Goal: Transaction & Acquisition: Register for event/course

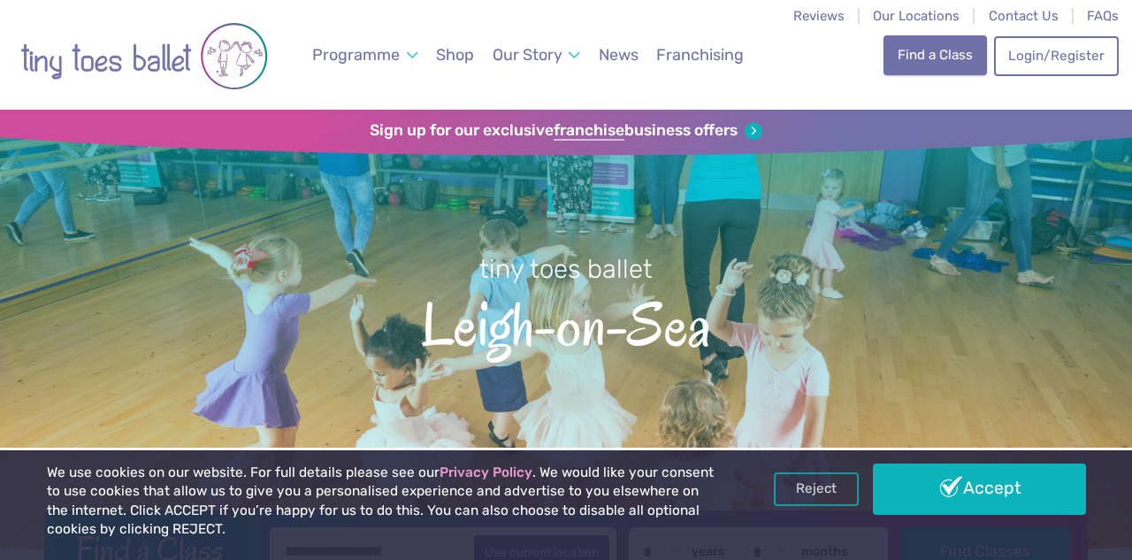
click at [926, 62] on link "Find a Class" at bounding box center [935, 54] width 103 height 39
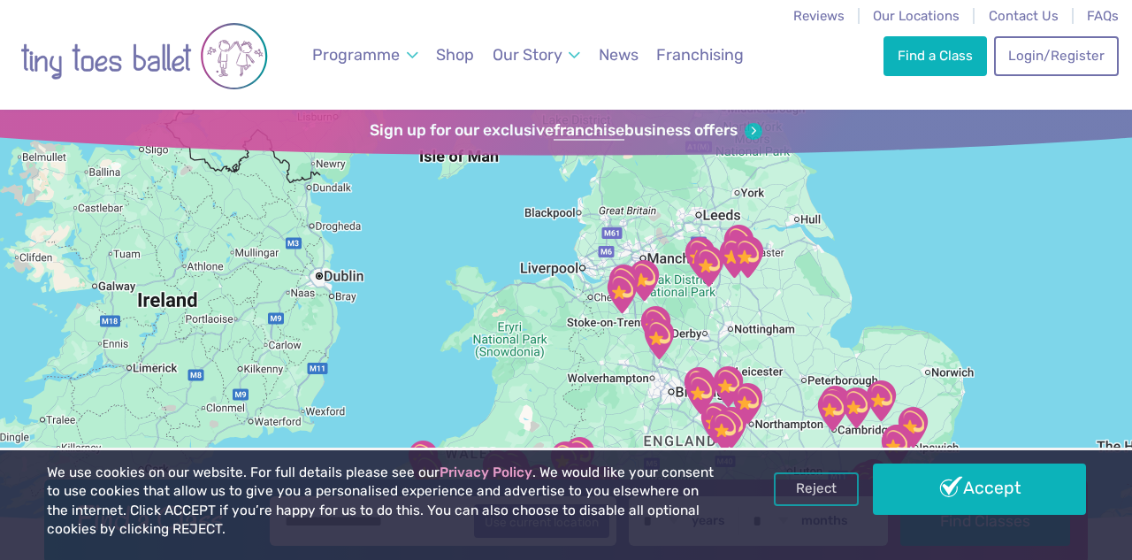
click at [939, 515] on div "Reject Accept" at bounding box center [930, 489] width 312 height 51
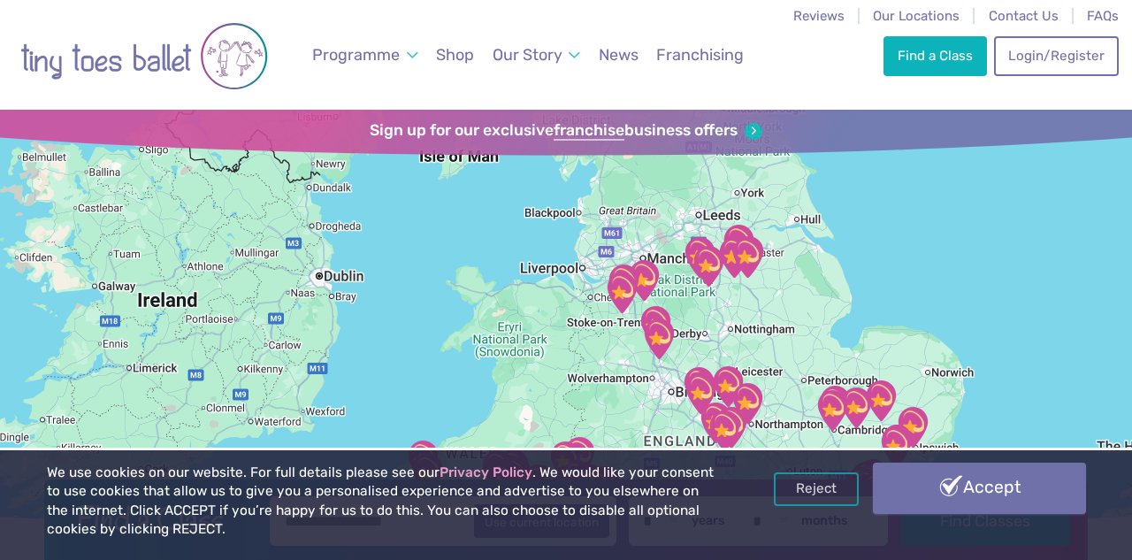
click at [941, 489] on link "Accept" at bounding box center [979, 488] width 213 height 51
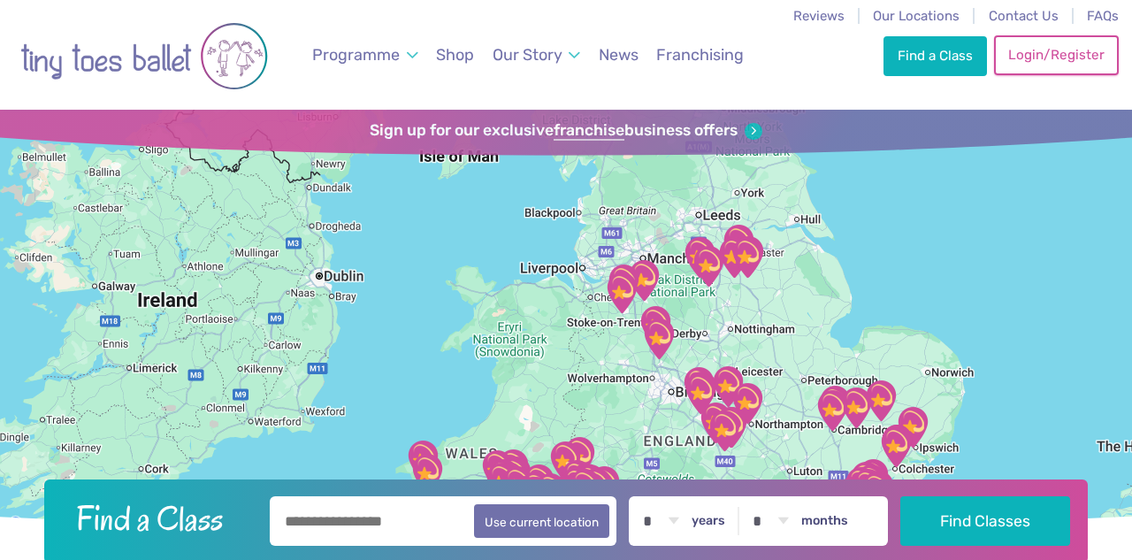
click at [1039, 53] on link "Login/Register" at bounding box center [1056, 54] width 124 height 39
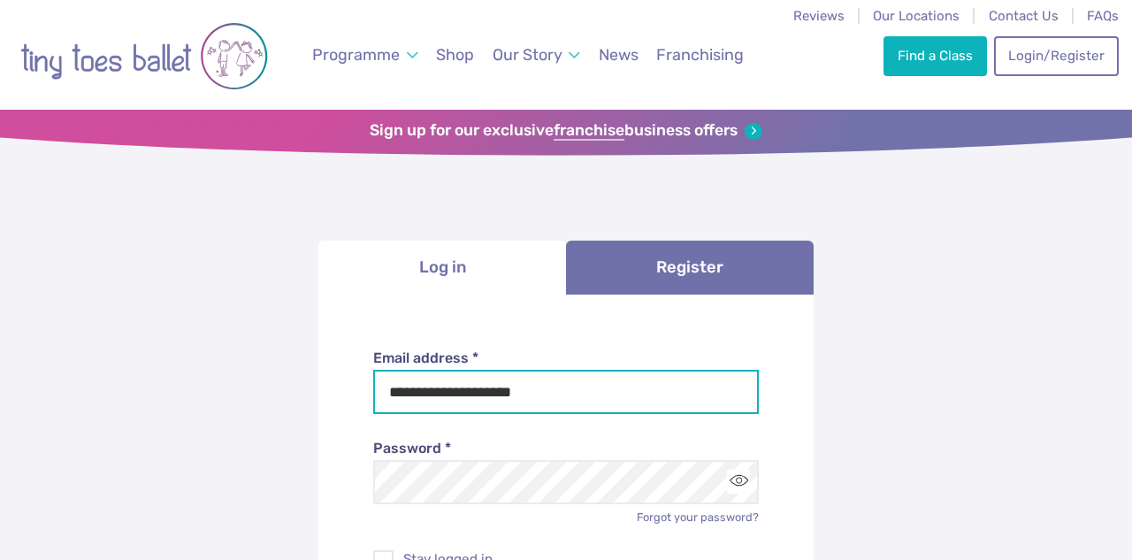
type input "**********"
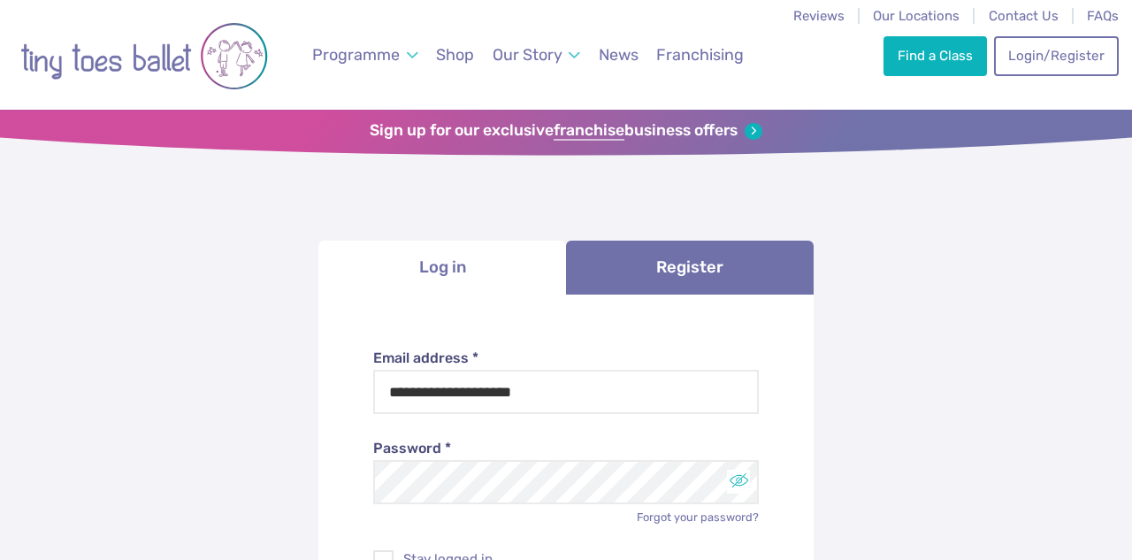
click at [738, 487] on button "Toggle password visibility" at bounding box center [739, 482] width 24 height 24
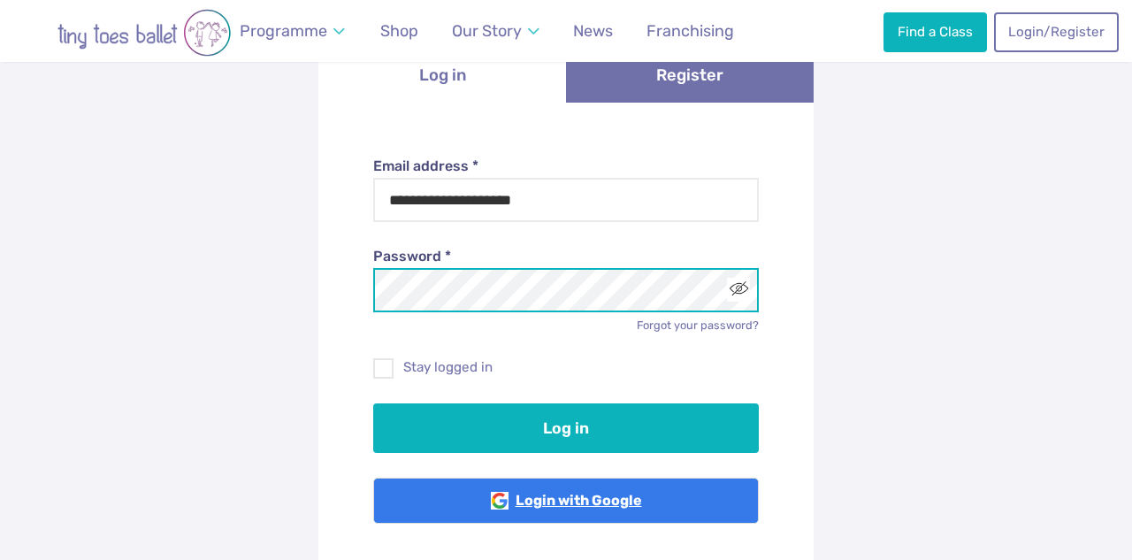
scroll to position [268, 0]
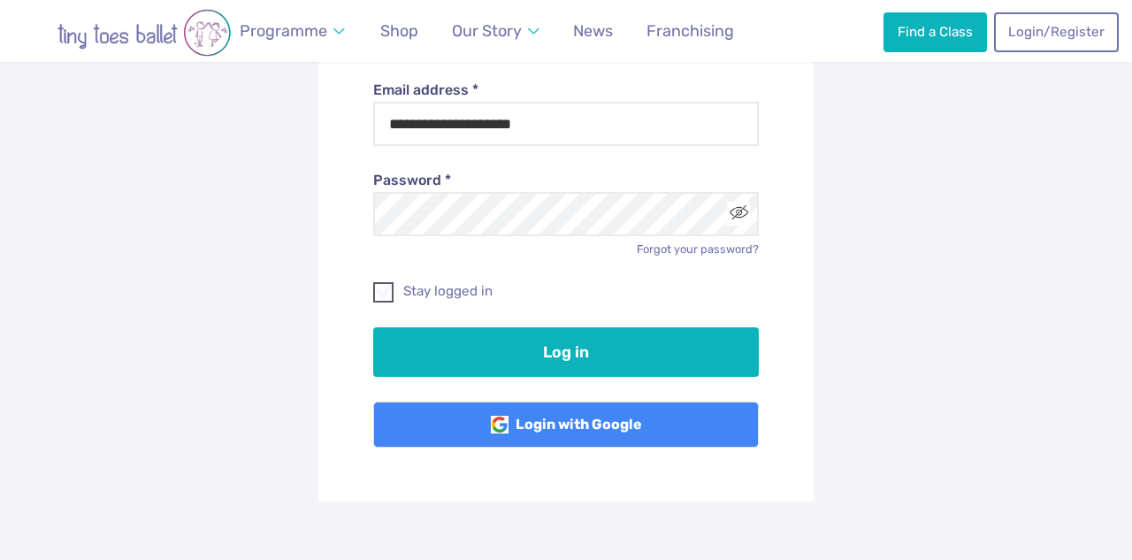
click at [382, 287] on span at bounding box center [384, 295] width 19 height 16
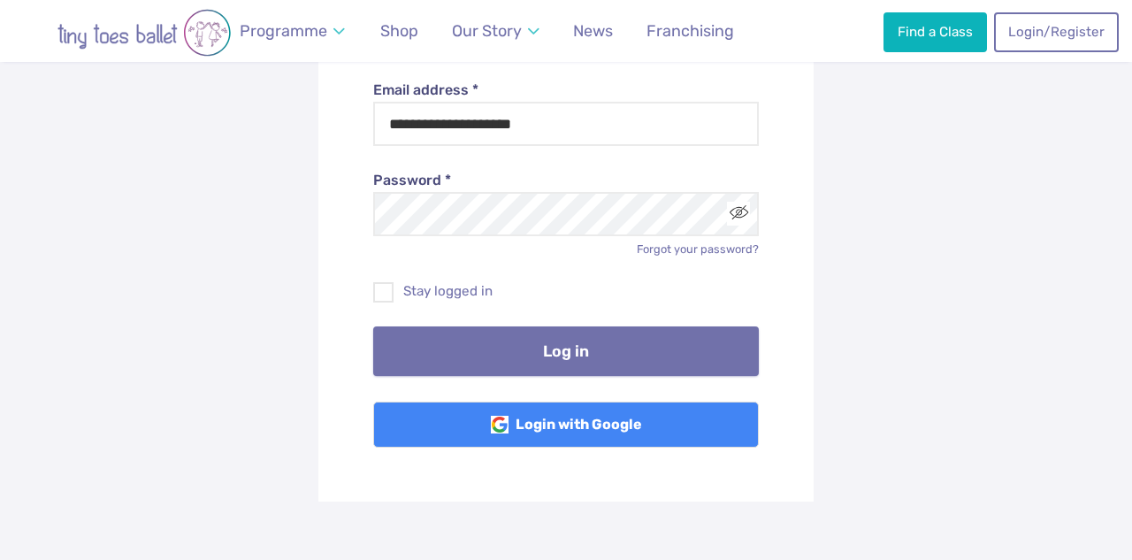
click at [483, 349] on button "Log in" at bounding box center [566, 351] width 387 height 50
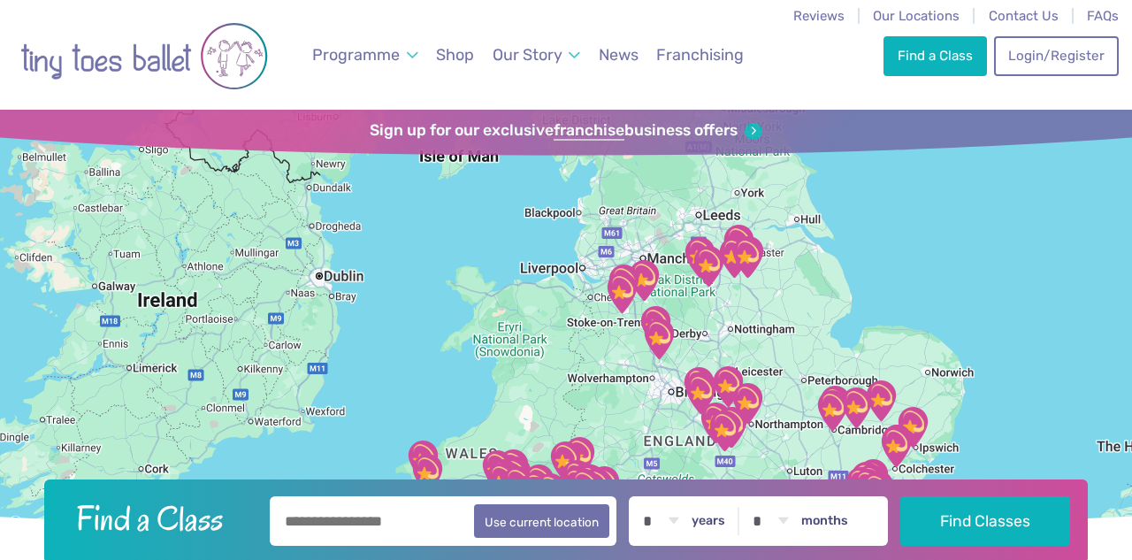
click at [939, 78] on div "Find a Class Login/Register 0" at bounding box center [1001, 55] width 234 height 110
click at [939, 59] on link "Find a Class" at bounding box center [935, 54] width 103 height 39
click at [426, 521] on input "text" at bounding box center [443, 521] width 347 height 50
click at [556, 522] on button "Use current location" at bounding box center [541, 520] width 135 height 34
type input "**********"
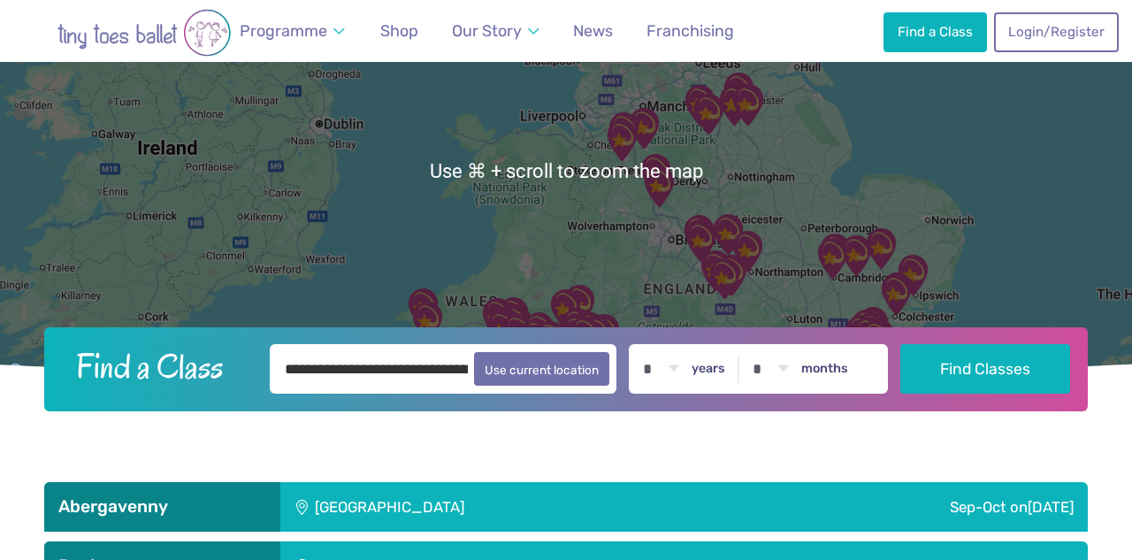
scroll to position [177, 0]
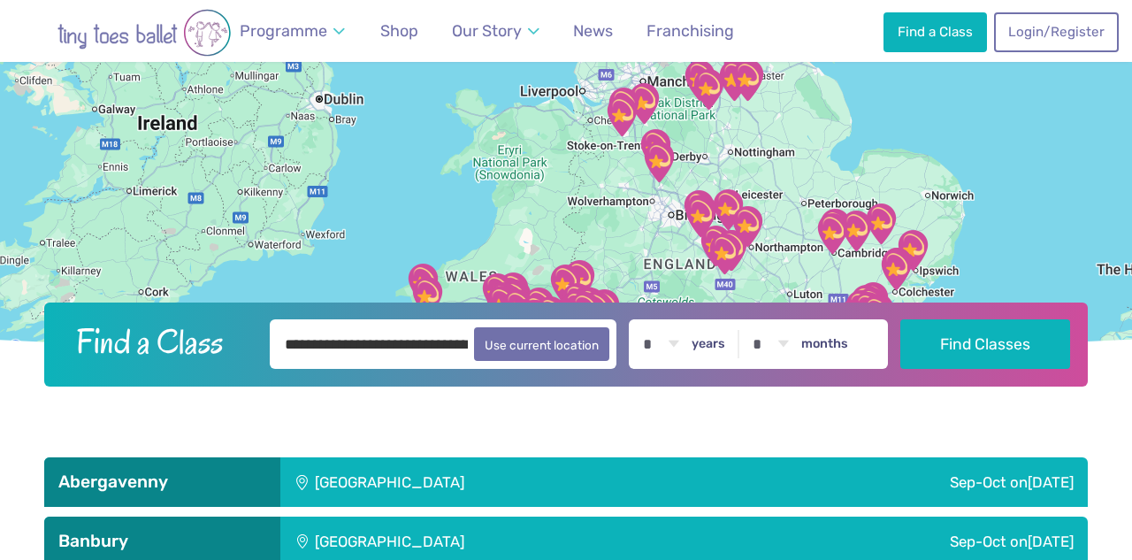
select select "*"
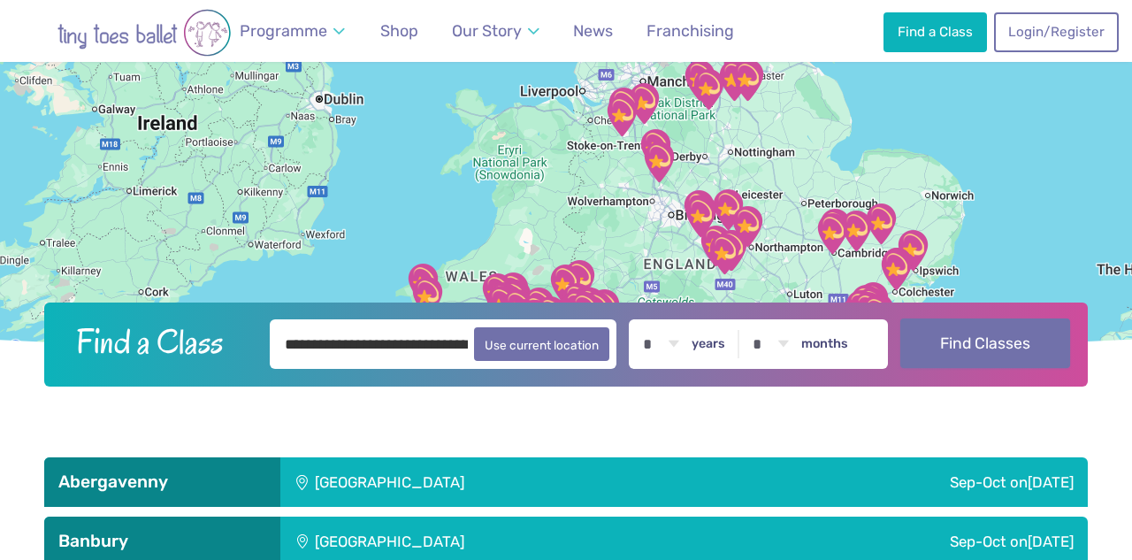
click at [954, 352] on button "Find Classes" at bounding box center [986, 343] width 171 height 50
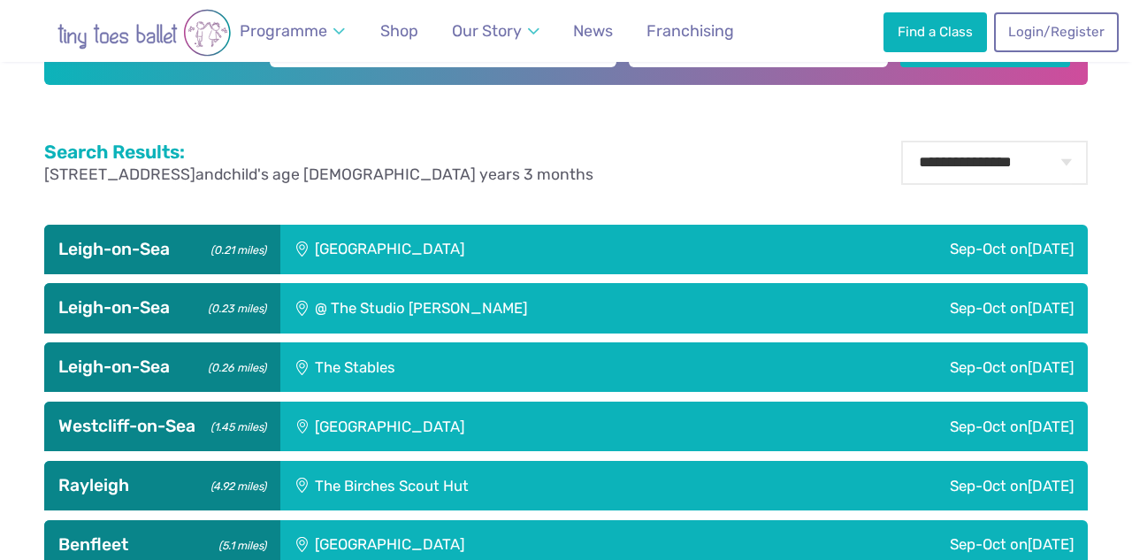
scroll to position [555, 0]
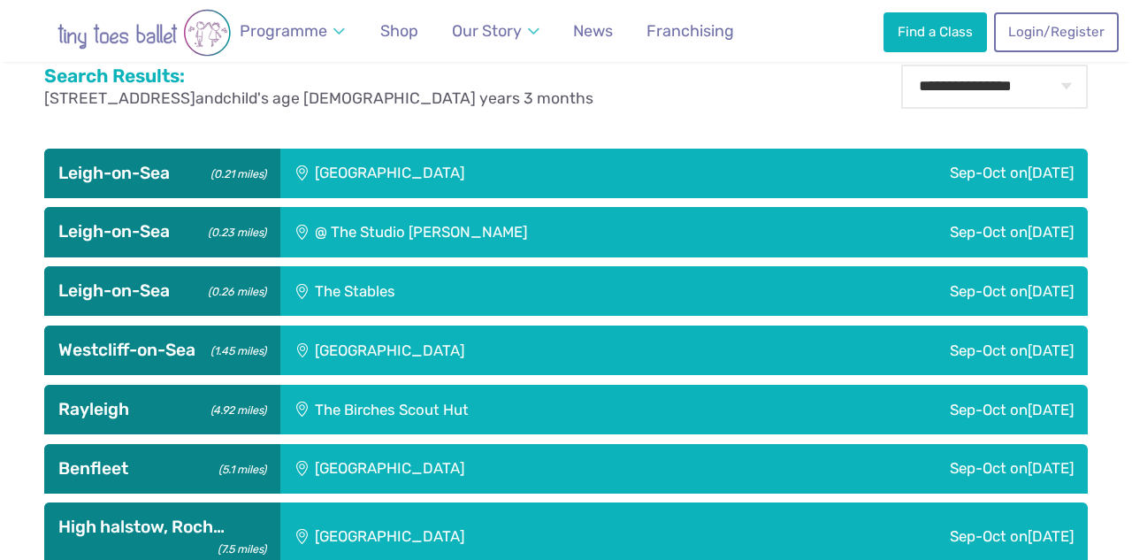
click at [233, 164] on small "(0.21 miles)" at bounding box center [235, 172] width 61 height 19
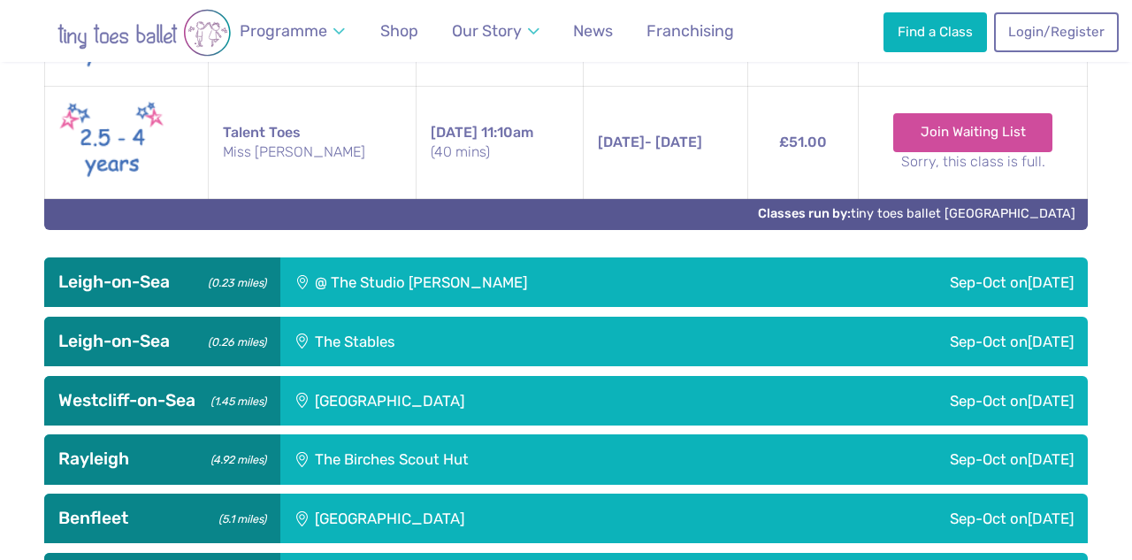
scroll to position [901, 0]
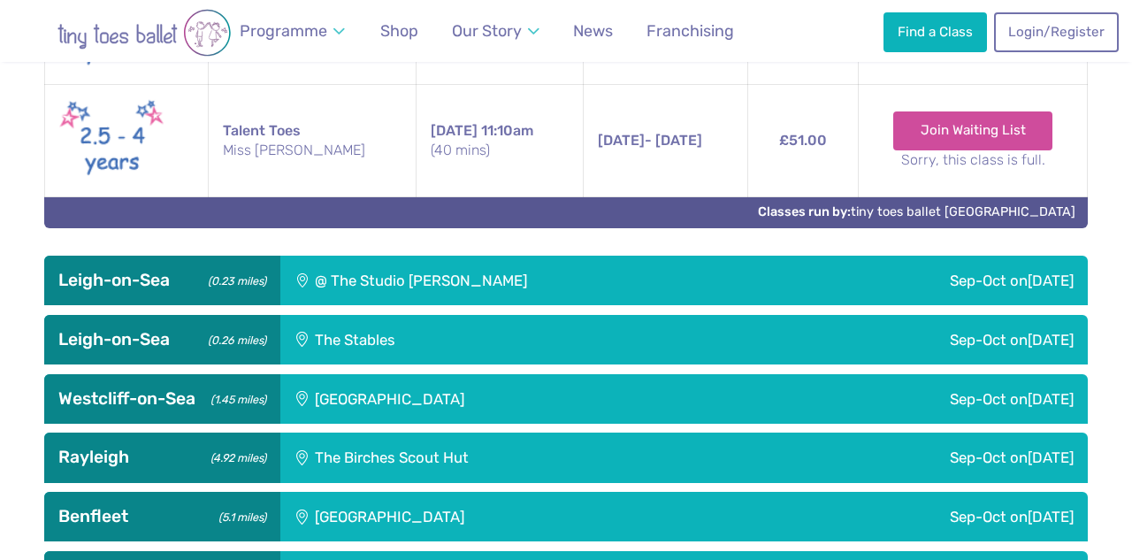
click at [361, 280] on div "@ The Studio [PERSON_NAME]" at bounding box center [535, 281] width 510 height 50
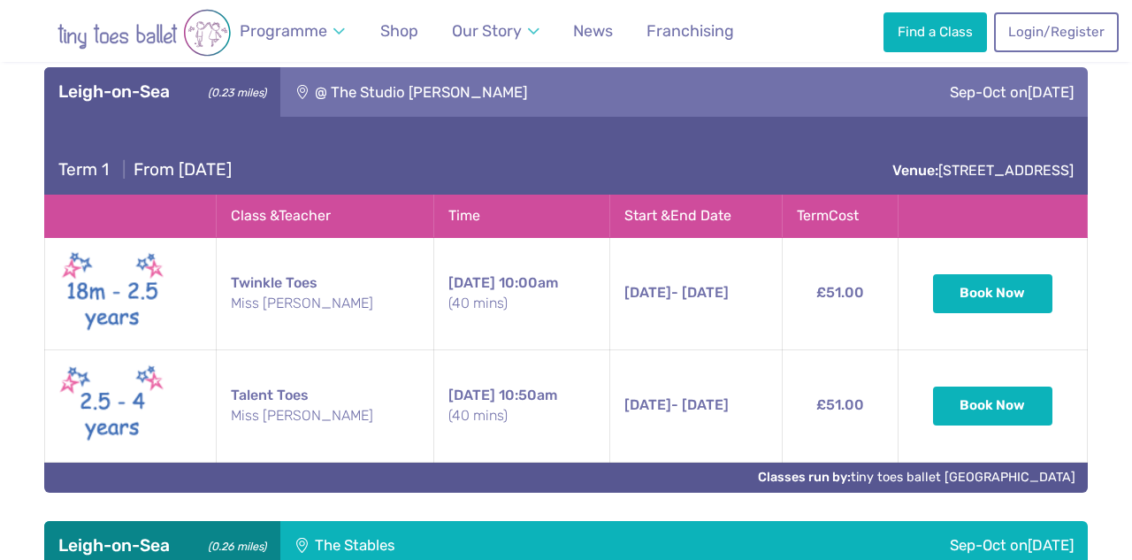
scroll to position [1091, 0]
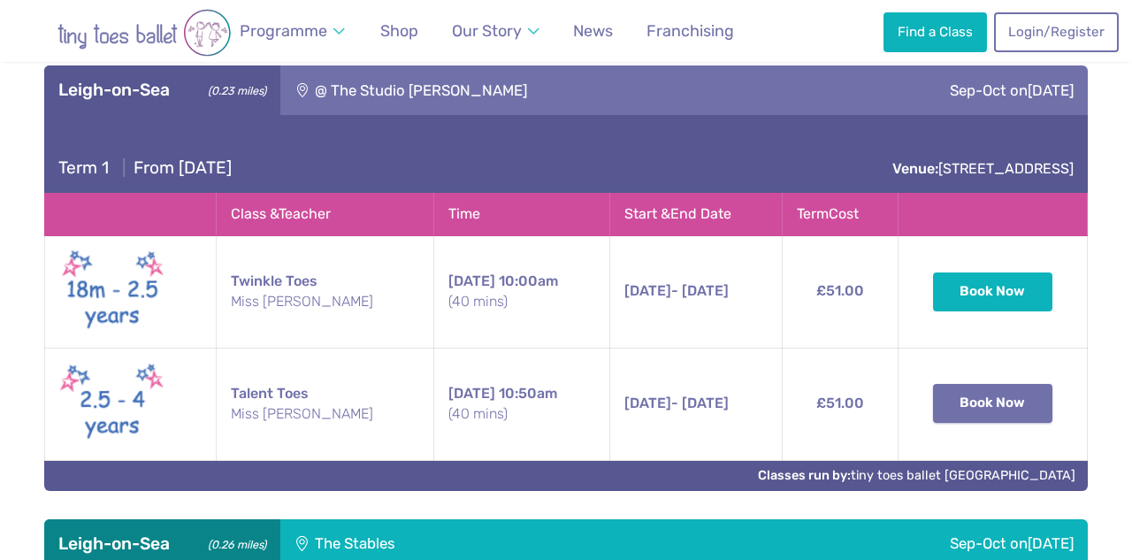
click at [983, 402] on button "Book Now" at bounding box center [993, 403] width 120 height 39
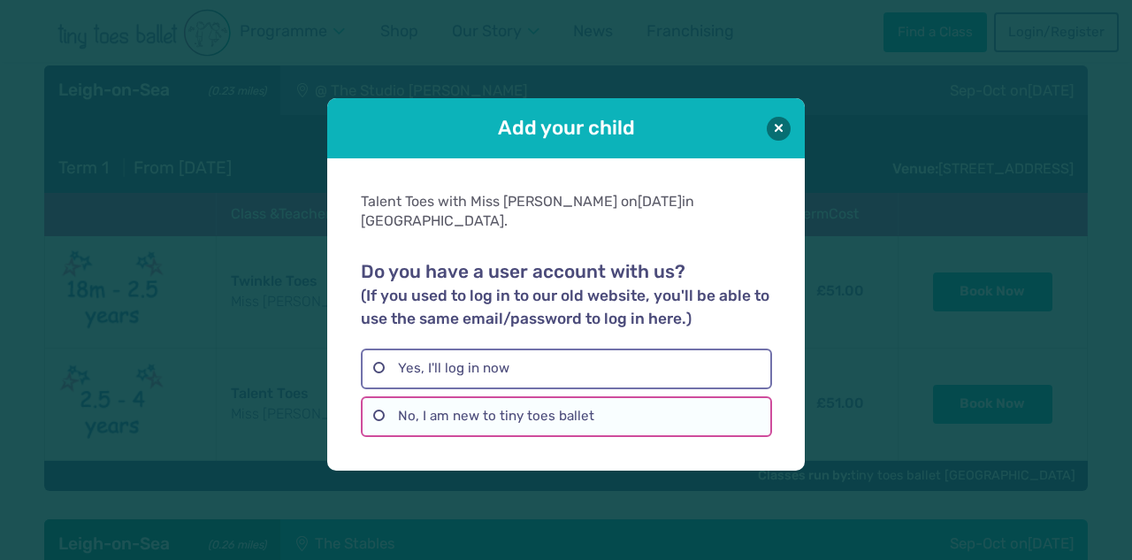
click at [478, 397] on label "No, I am new to tiny toes ballet" at bounding box center [566, 416] width 410 height 41
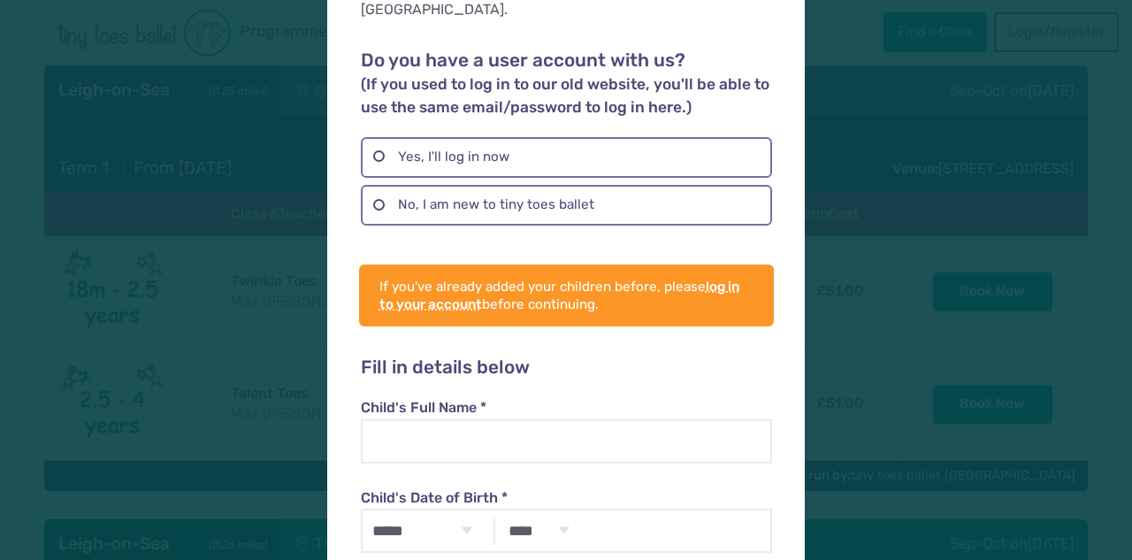
scroll to position [190, 0]
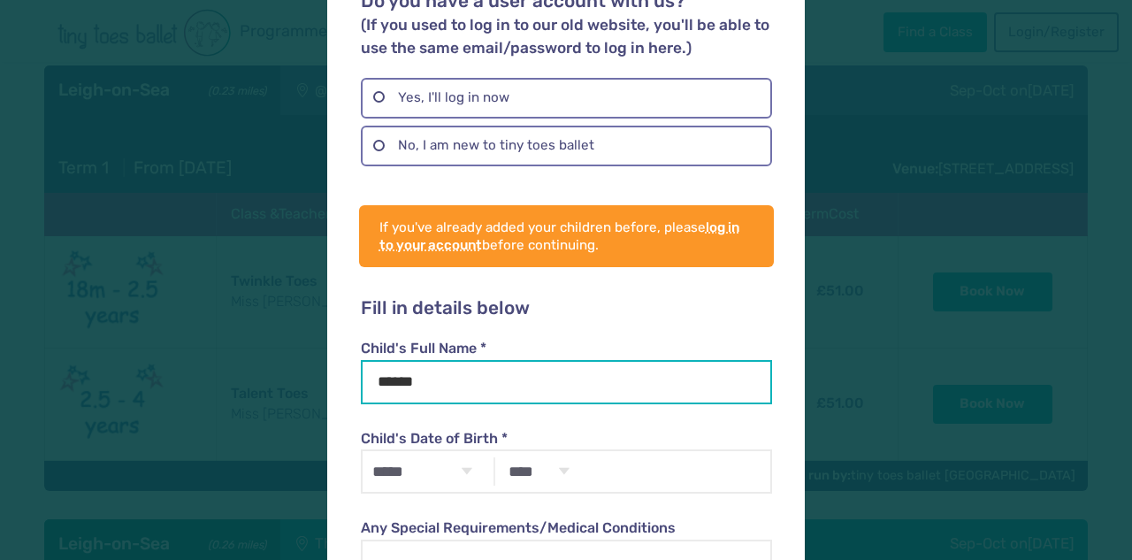
click at [488, 362] on input "*****" at bounding box center [566, 382] width 410 height 44
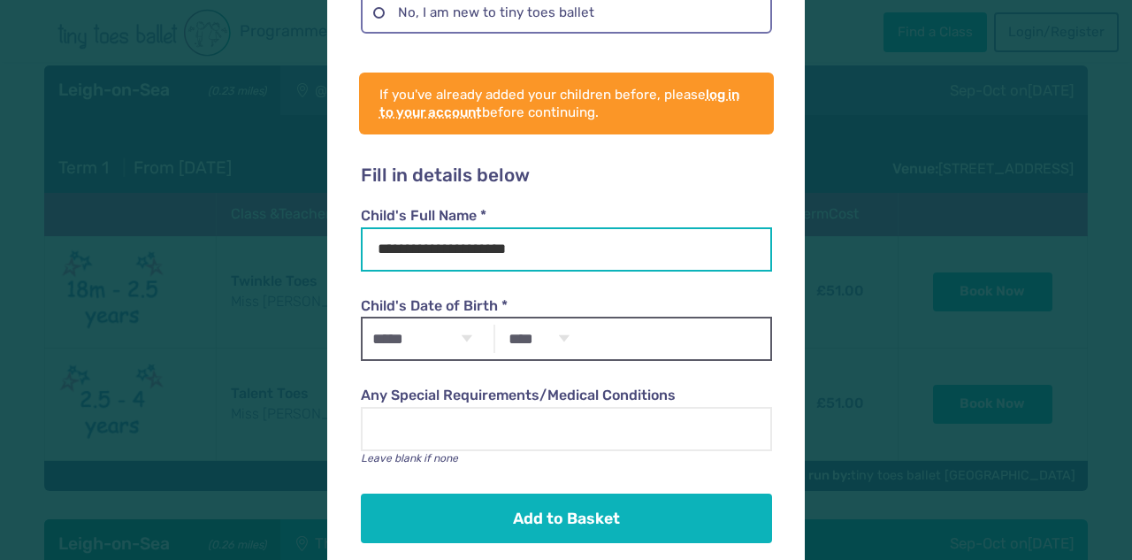
scroll to position [322, 0]
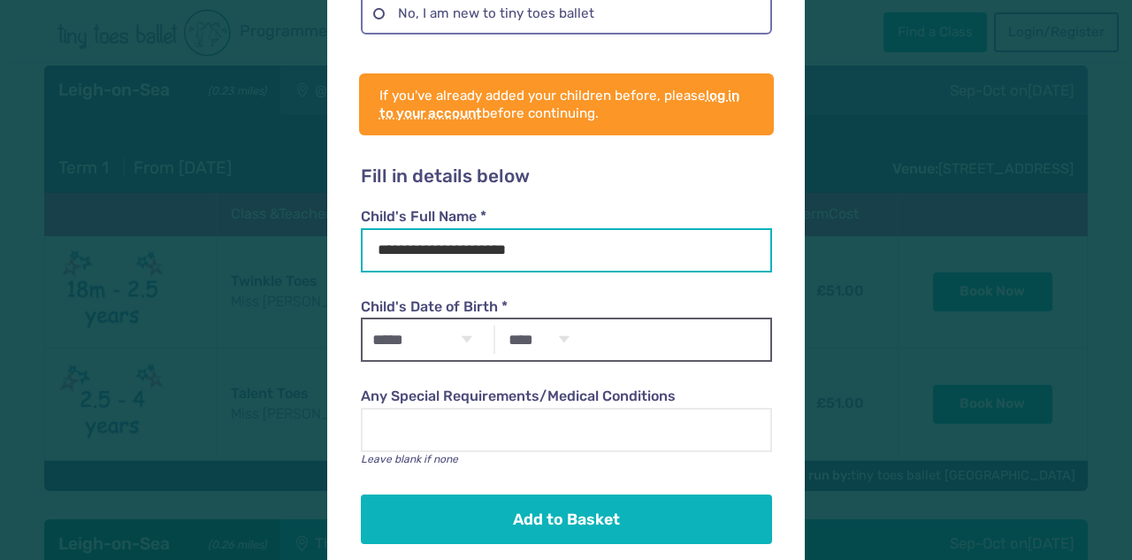
type input "**********"
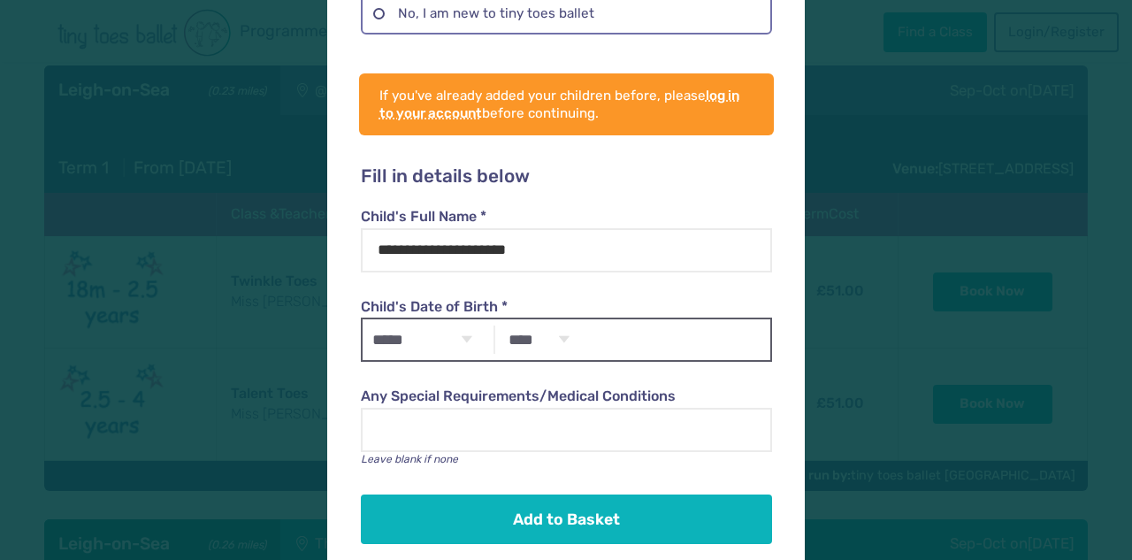
select select "*"
select select "****"
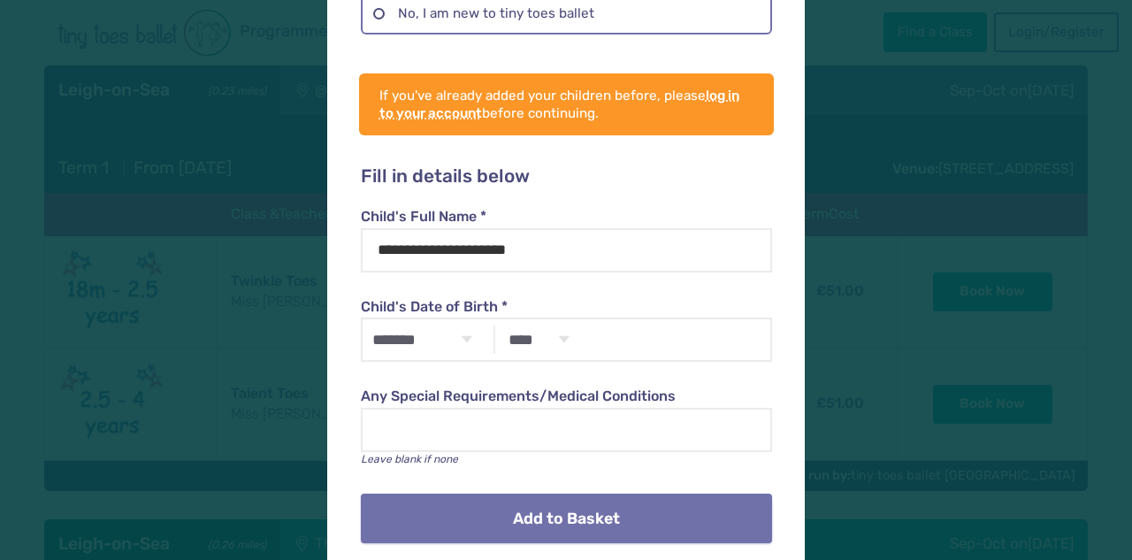
click at [510, 499] on button "Add to Basket" at bounding box center [566, 519] width 410 height 50
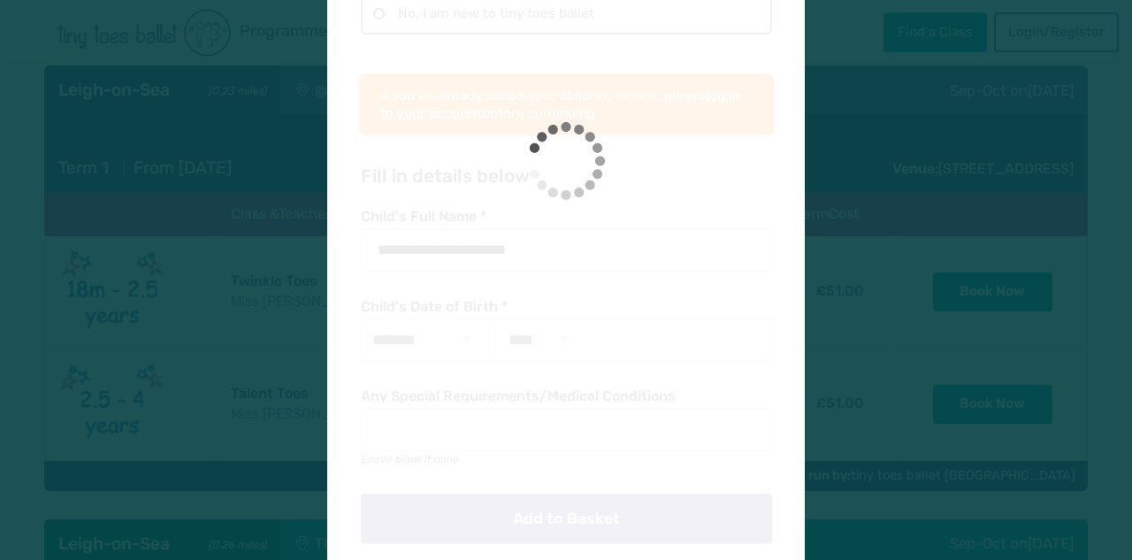
click at [510, 499] on div at bounding box center [566, 167] width 478 height 822
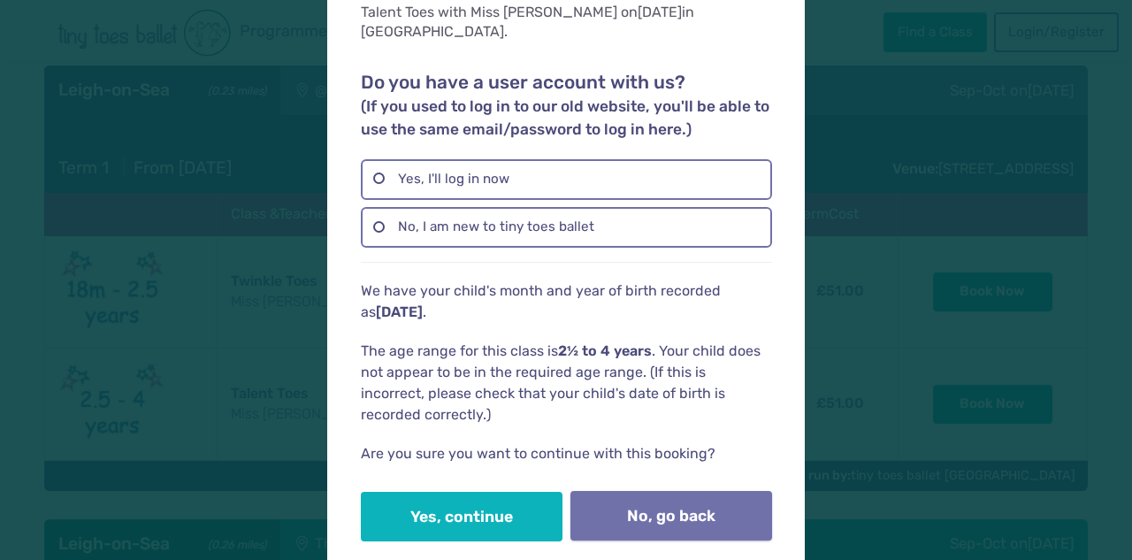
click at [635, 494] on button "No, go back" at bounding box center [672, 516] width 202 height 50
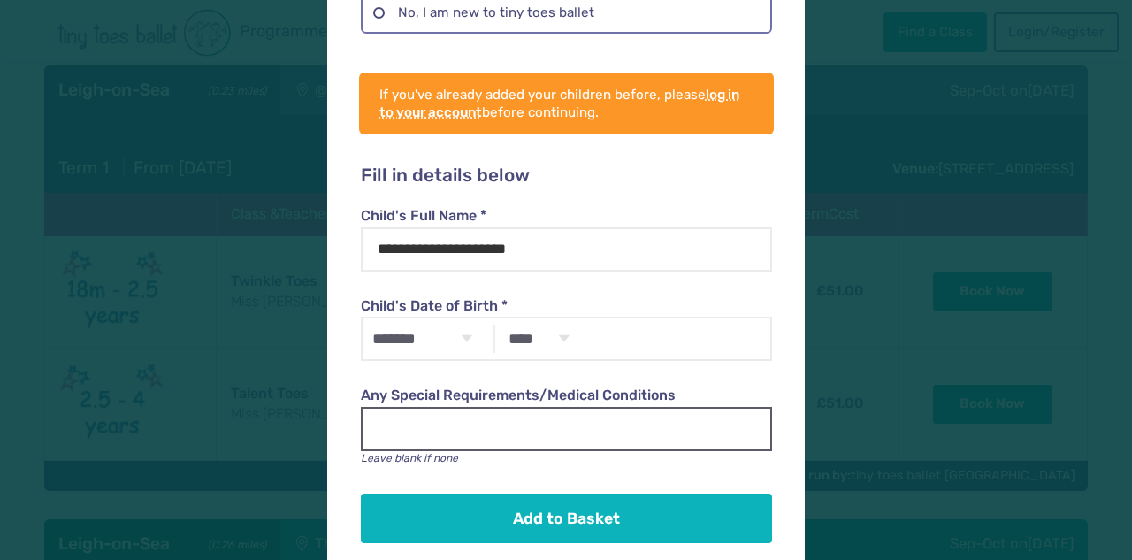
scroll to position [322, 0]
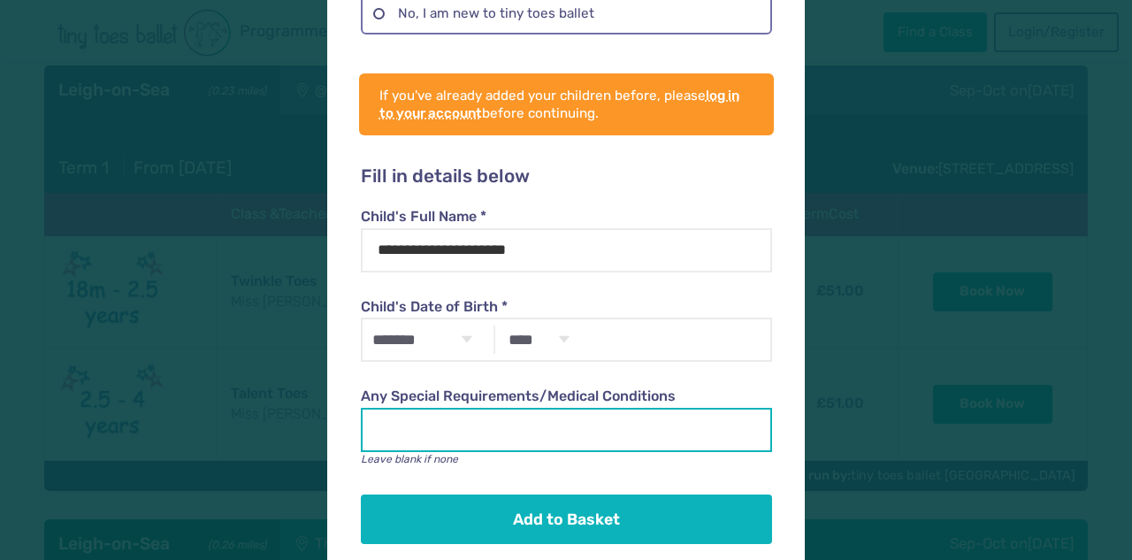
click at [479, 408] on input "Any Special Requirements/Medical Conditions" at bounding box center [566, 430] width 410 height 44
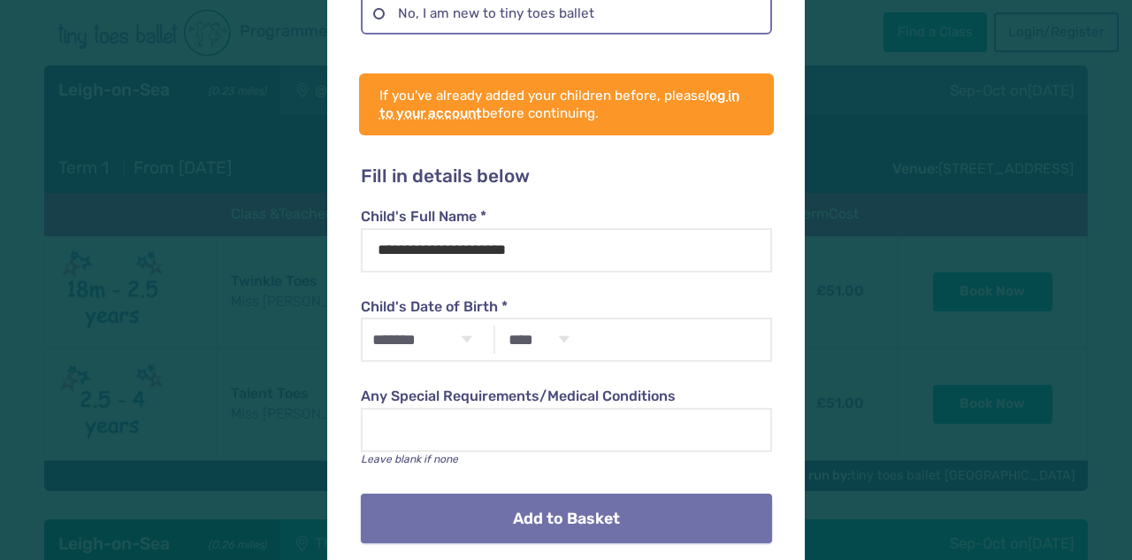
click at [497, 494] on button "Add to Basket" at bounding box center [566, 519] width 410 height 50
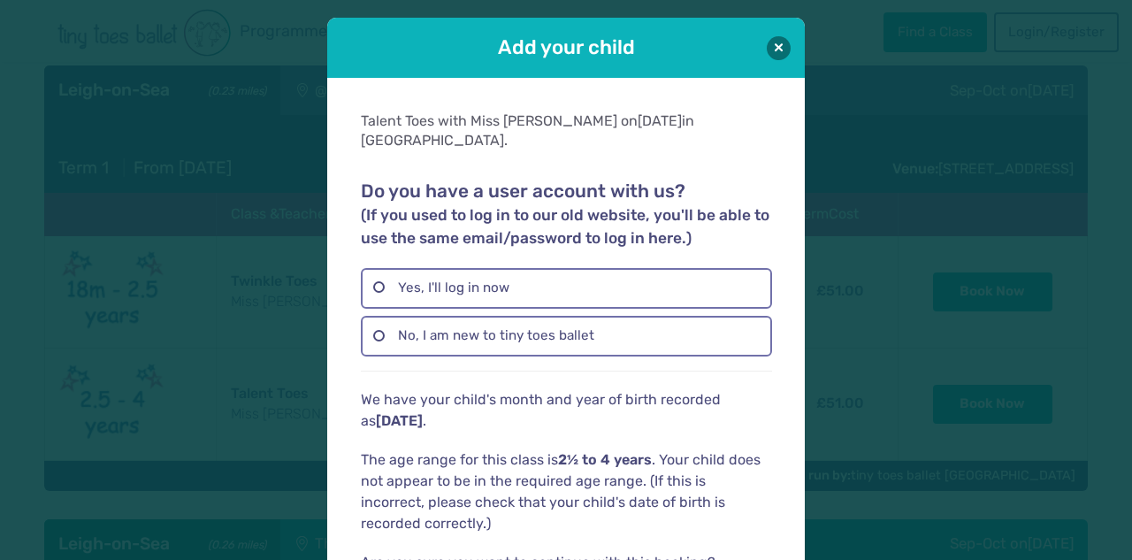
scroll to position [0, 0]
click at [785, 49] on button at bounding box center [779, 47] width 24 height 24
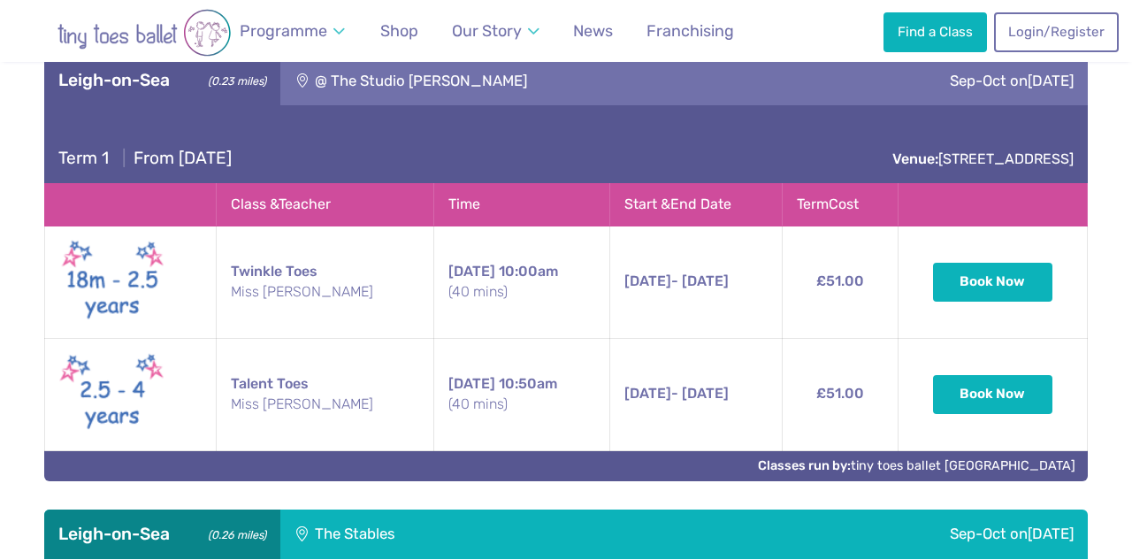
scroll to position [1103, 0]
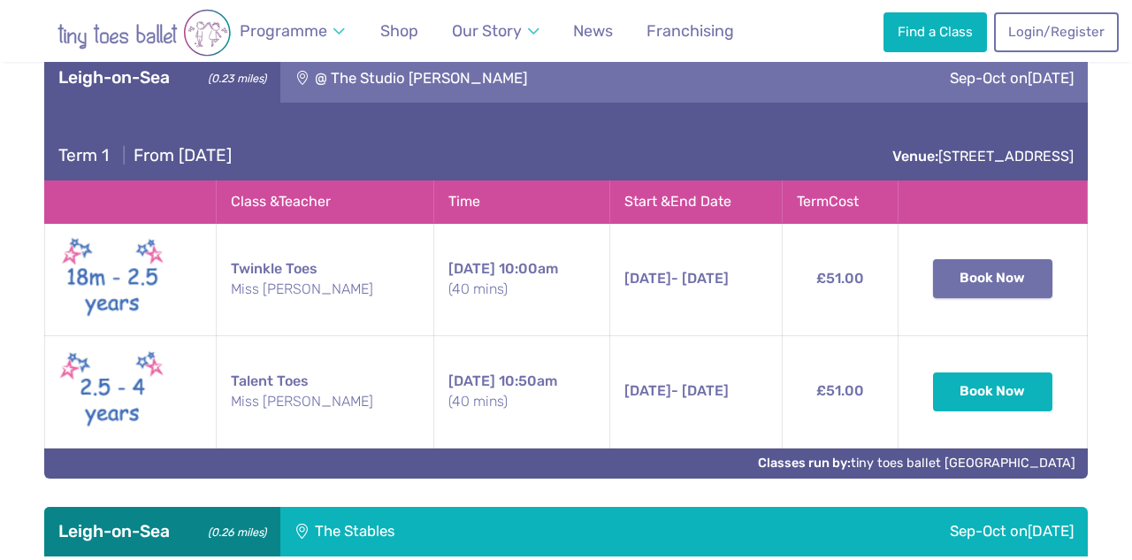
click at [1002, 286] on button "Book Now" at bounding box center [993, 278] width 120 height 39
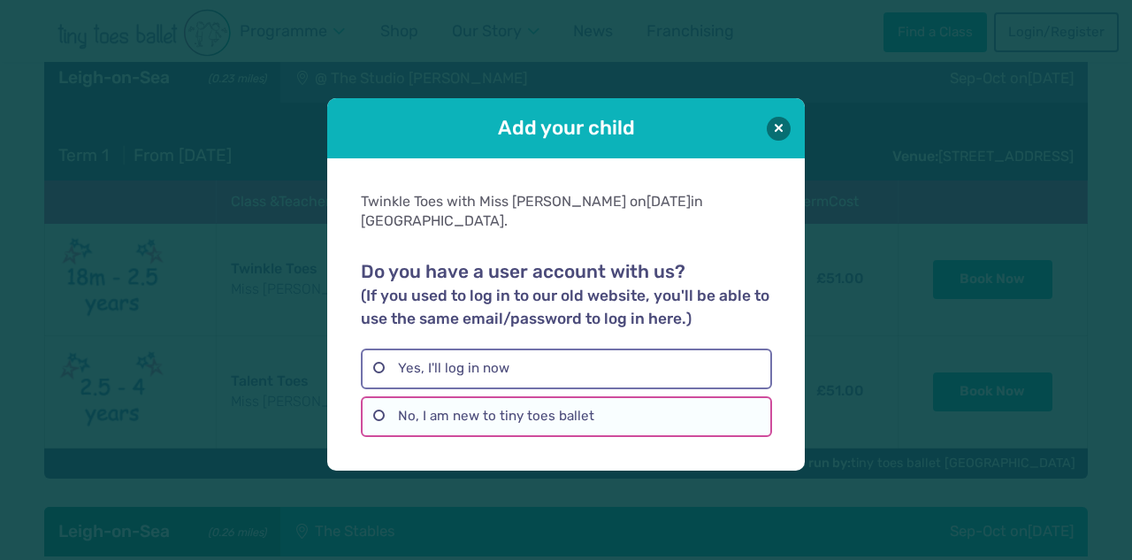
click at [497, 396] on label "No, I am new to tiny toes ballet" at bounding box center [566, 416] width 410 height 41
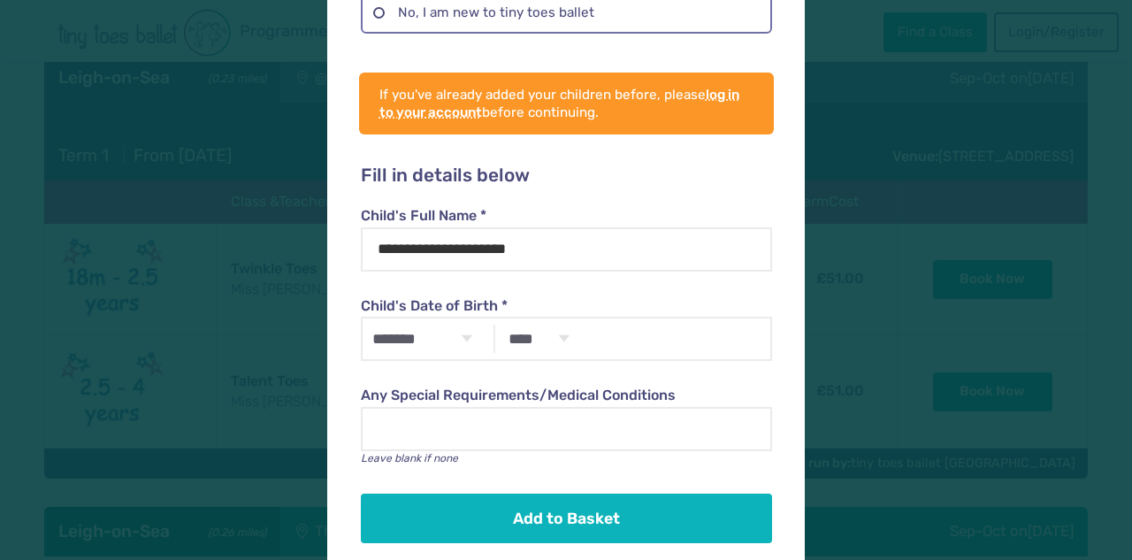
scroll to position [322, 0]
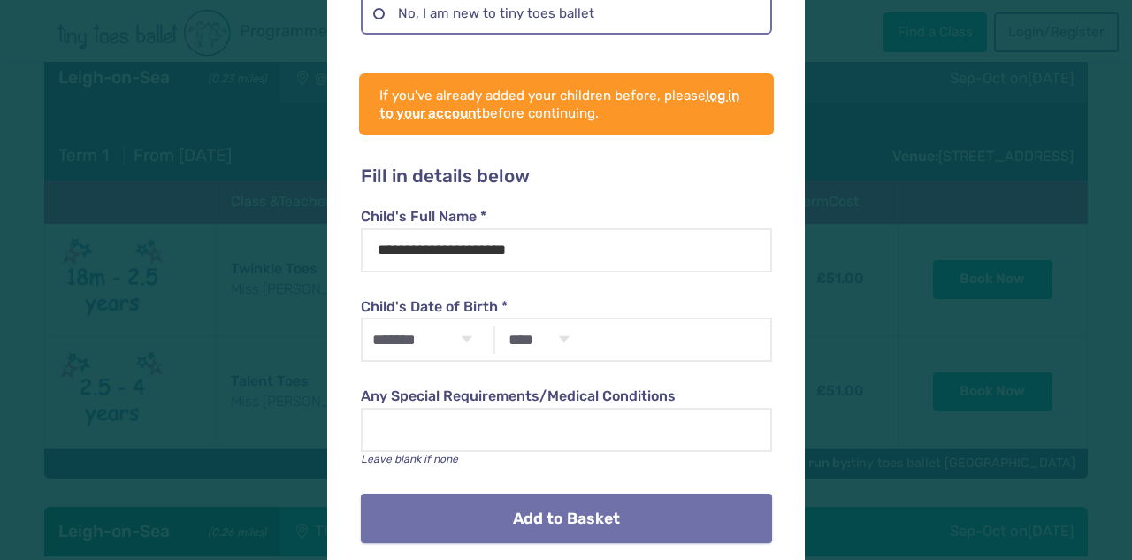
click at [598, 497] on button "Add to Basket" at bounding box center [566, 519] width 410 height 50
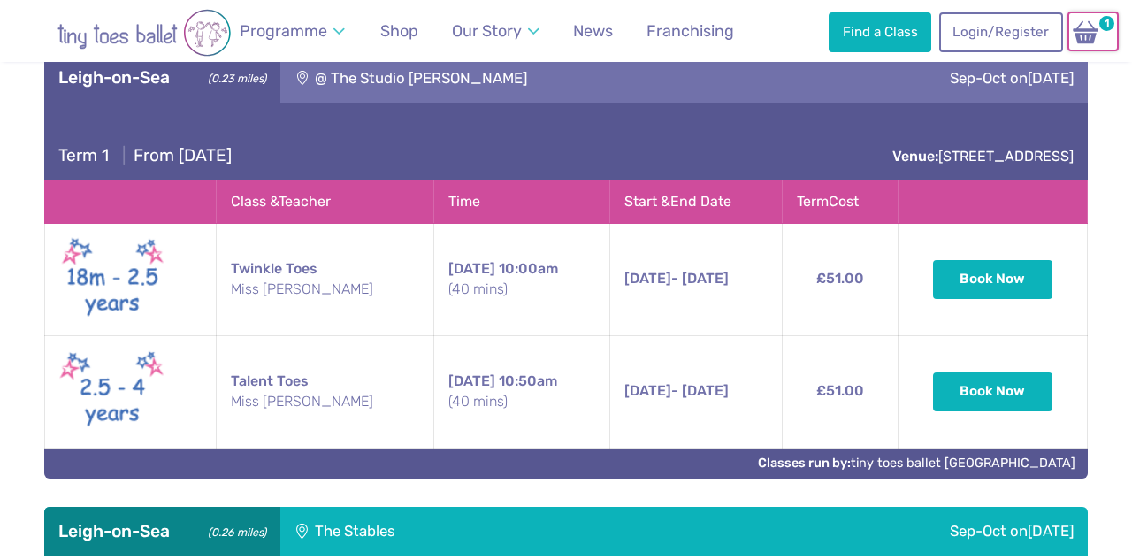
click at [1094, 39] on img at bounding box center [1086, 32] width 34 height 26
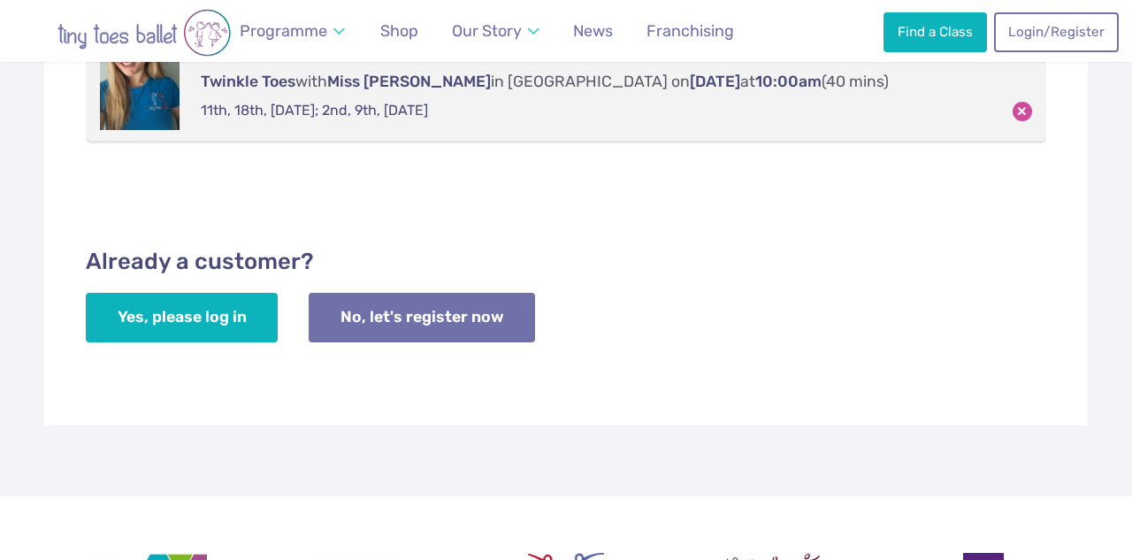
scroll to position [425, 0]
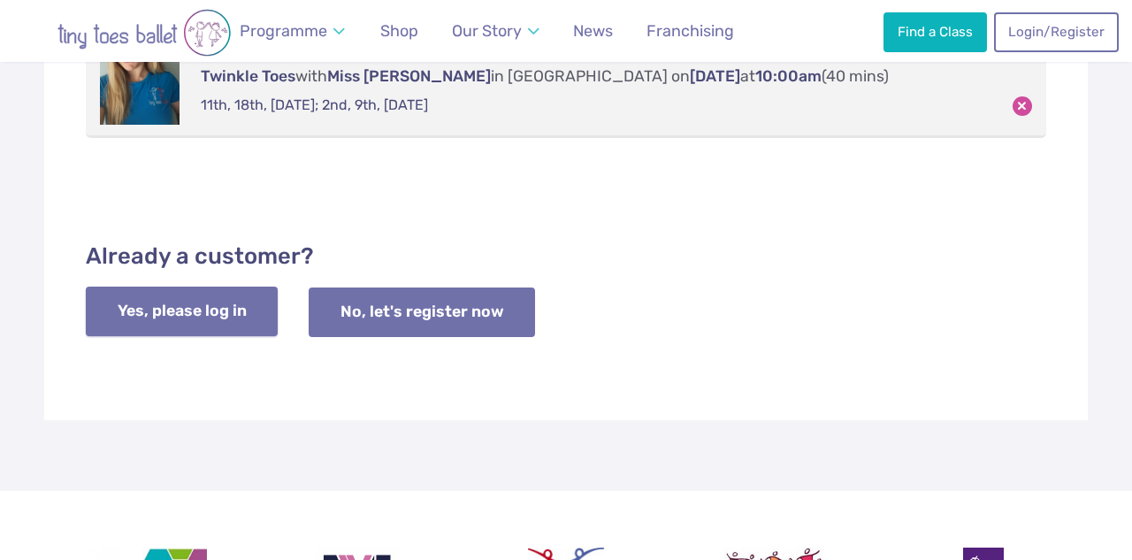
click at [235, 301] on link "Yes, please log in" at bounding box center [182, 312] width 192 height 50
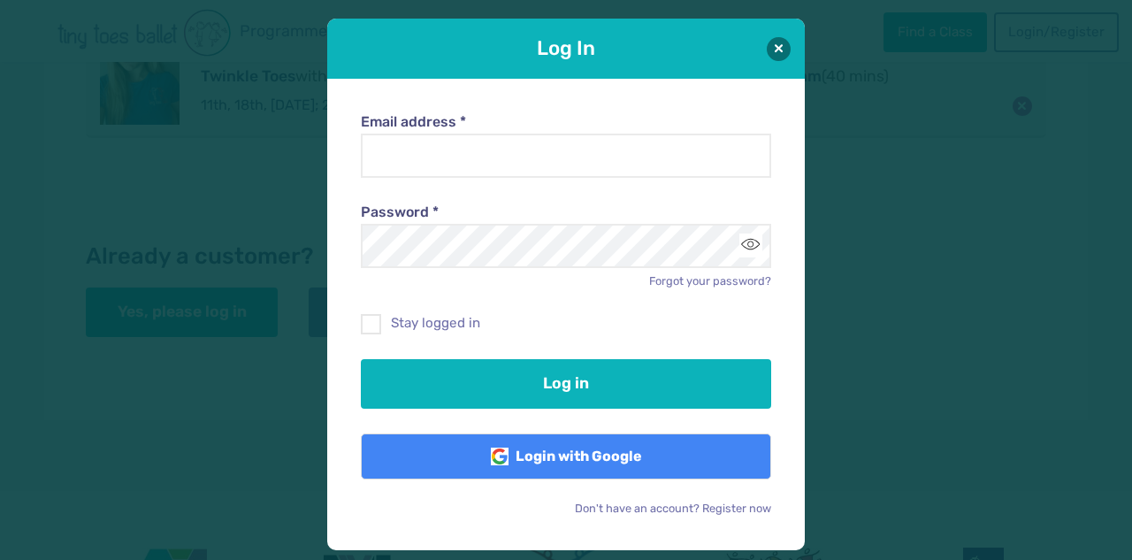
scroll to position [0, 0]
click at [411, 192] on div "Password * Forgot your password?" at bounding box center [566, 233] width 410 height 111
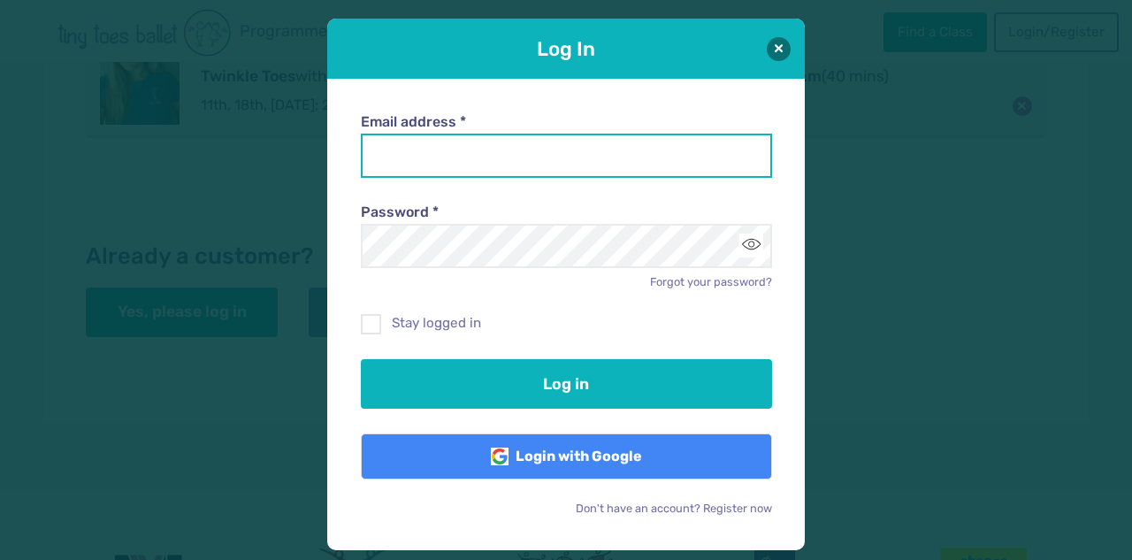
type input "**********"
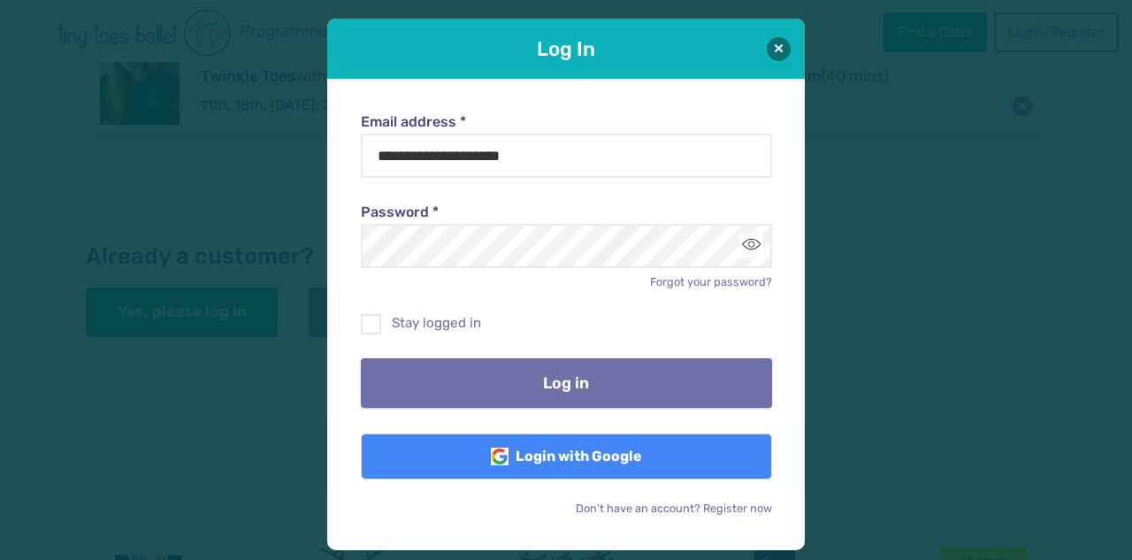
click at [585, 372] on button "Log in" at bounding box center [566, 383] width 410 height 50
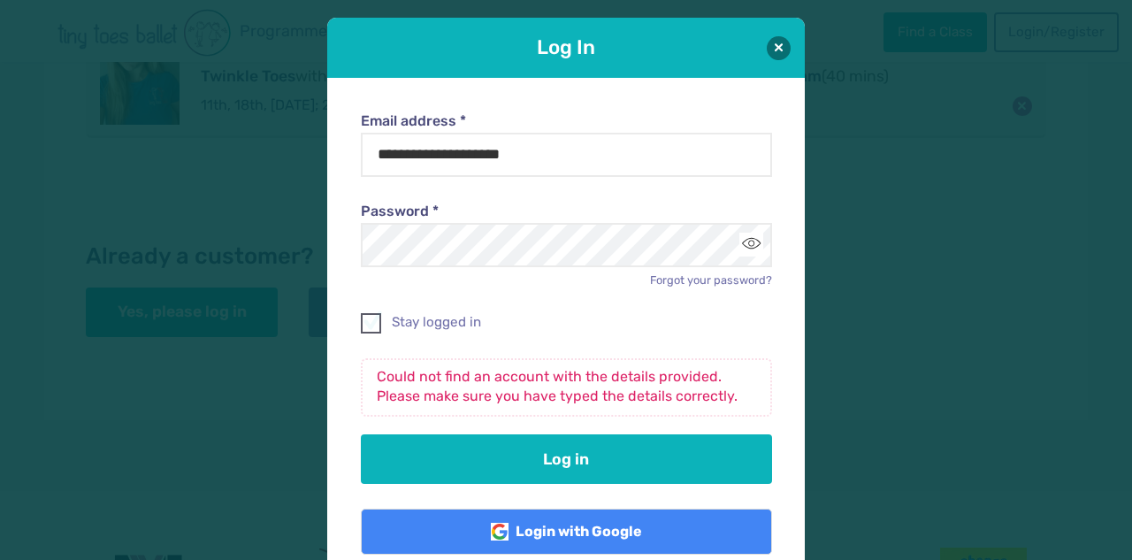
click at [372, 323] on span at bounding box center [372, 326] width 19 height 16
click at [747, 241] on button "Toggle password visibility" at bounding box center [752, 245] width 24 height 24
click at [778, 38] on button at bounding box center [779, 47] width 24 height 24
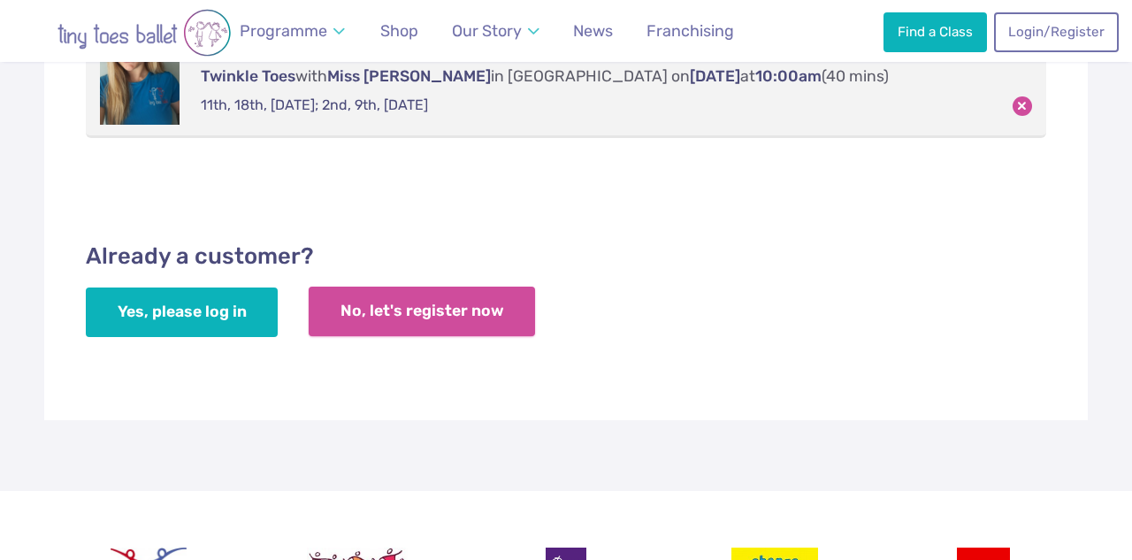
click at [431, 312] on link "No, let's register now" at bounding box center [422, 312] width 226 height 50
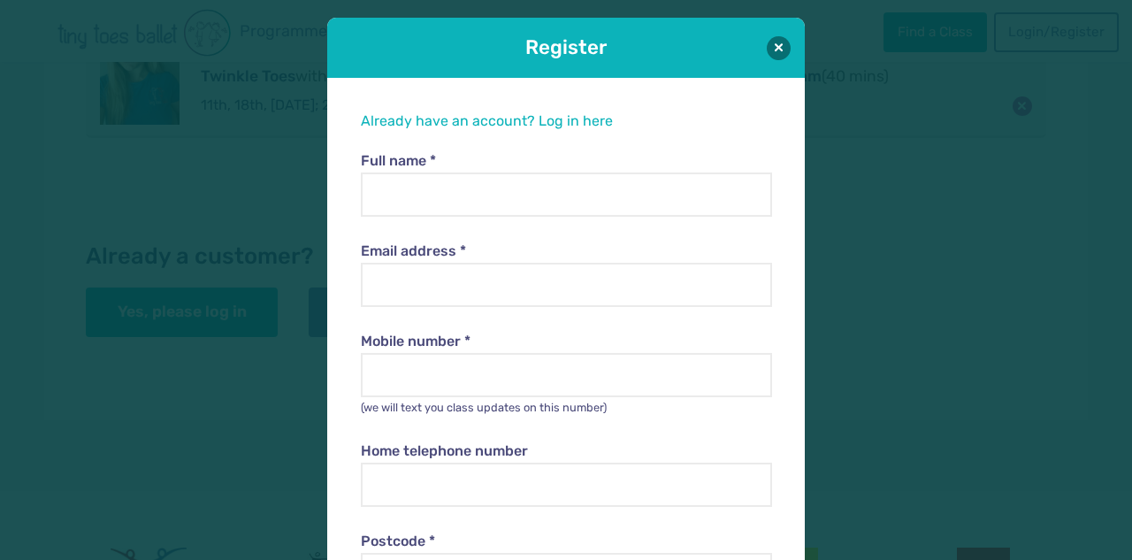
click at [469, 219] on div "Email address *" at bounding box center [566, 262] width 410 height 90
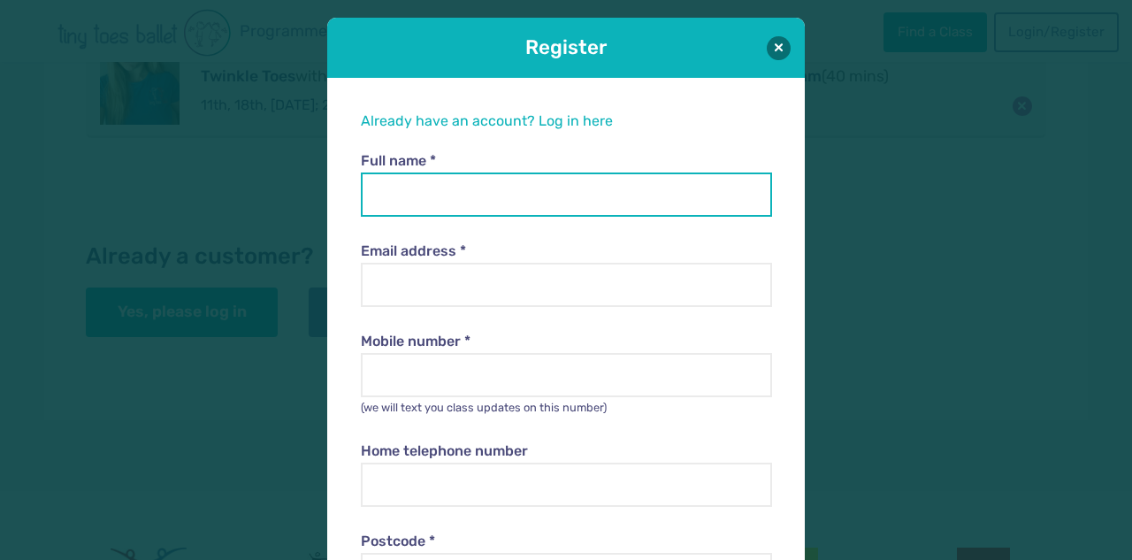
click at [465, 187] on input "Full name *" at bounding box center [566, 194] width 410 height 44
type input "**********"
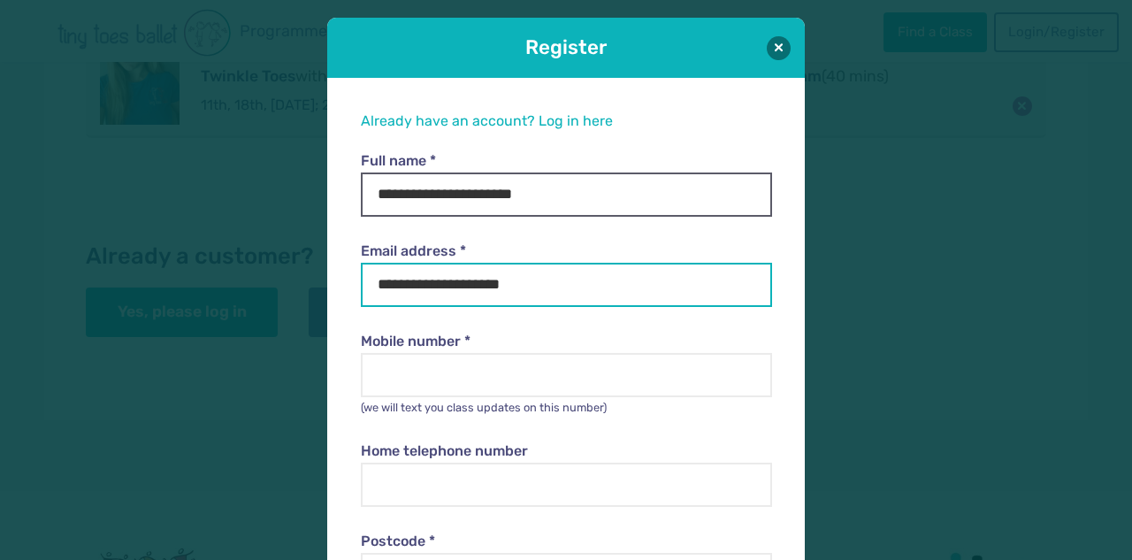
type input "**********"
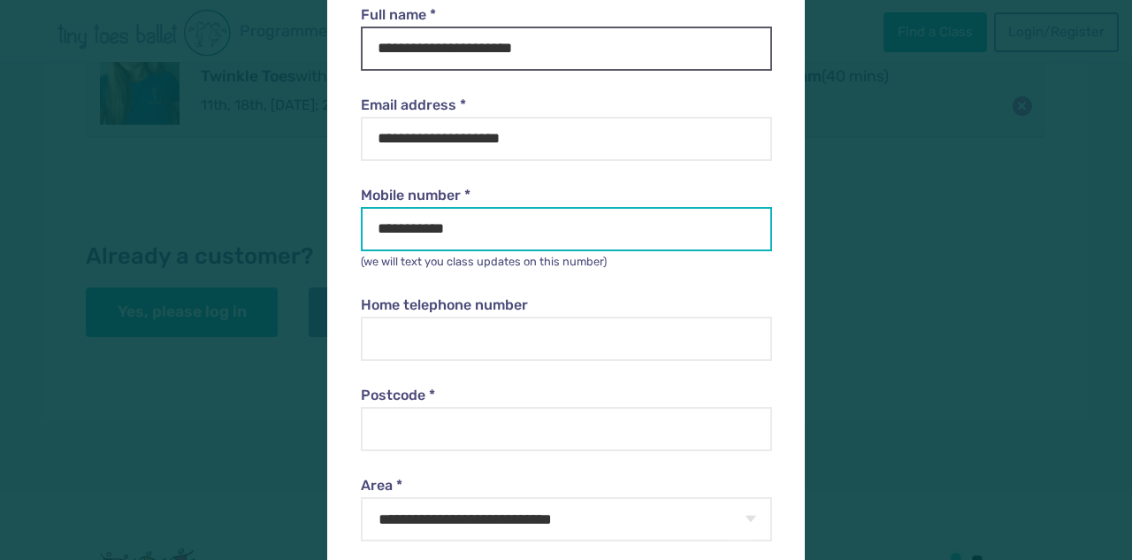
scroll to position [176, 0]
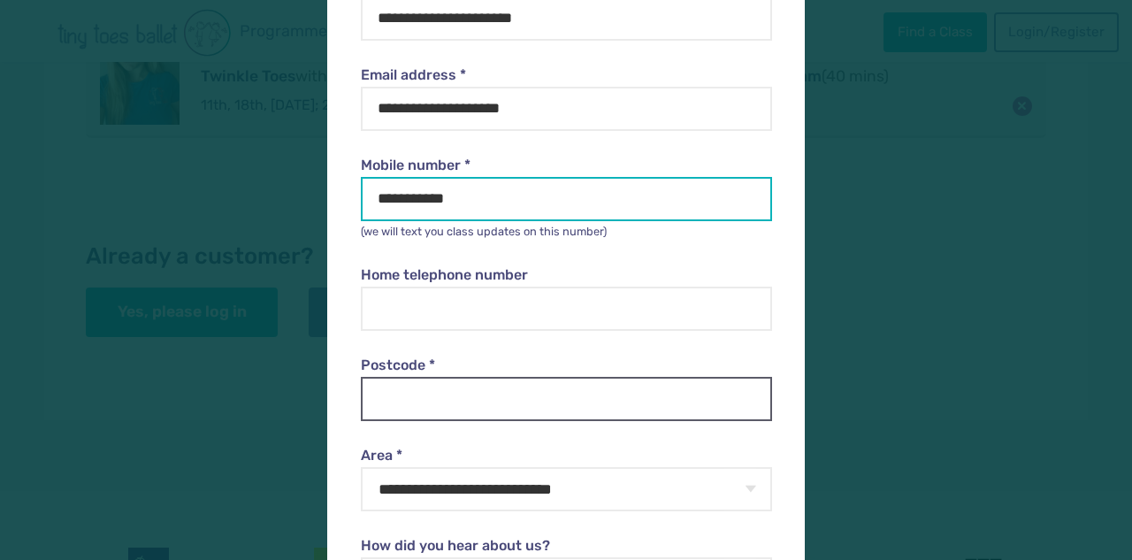
type input "**********"
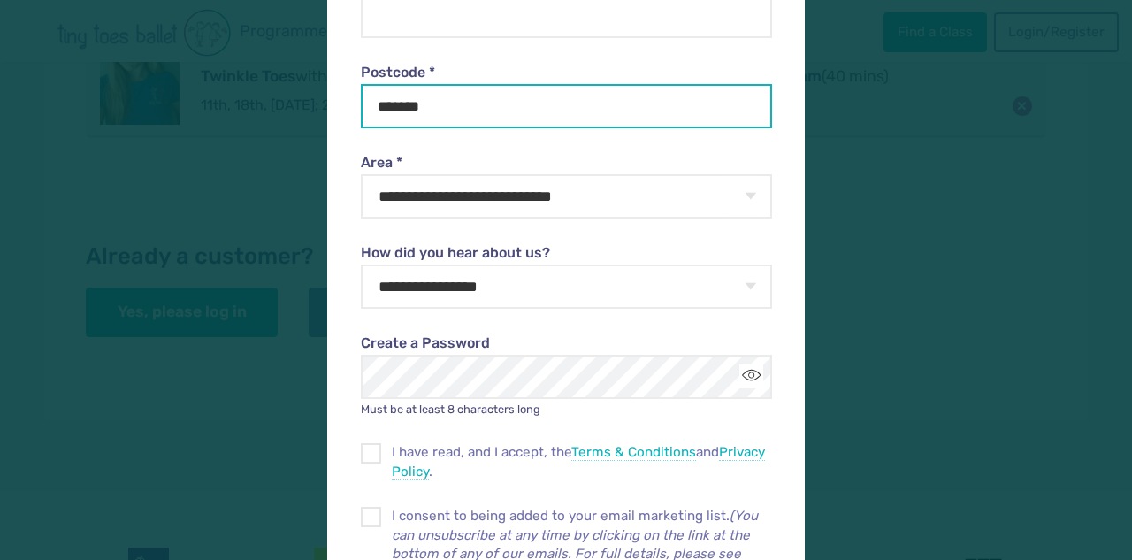
scroll to position [493, 0]
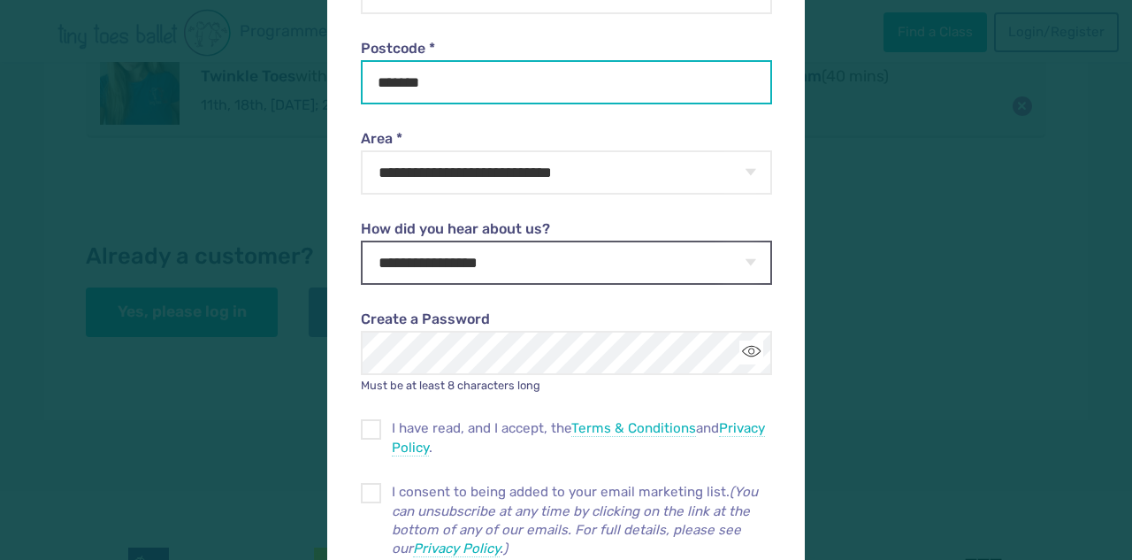
type input "*******"
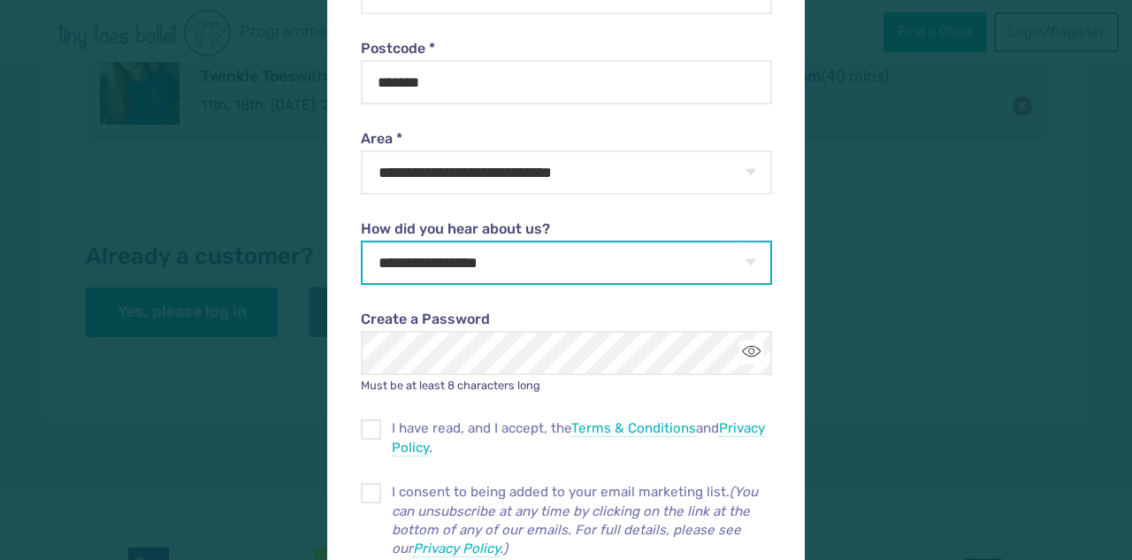
select select "**********"
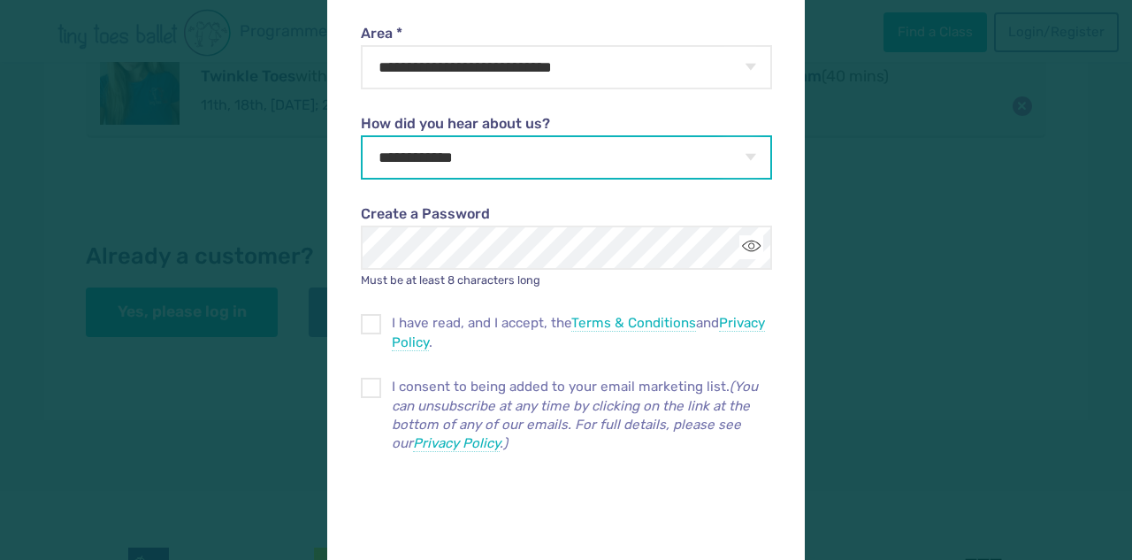
scroll to position [637, 0]
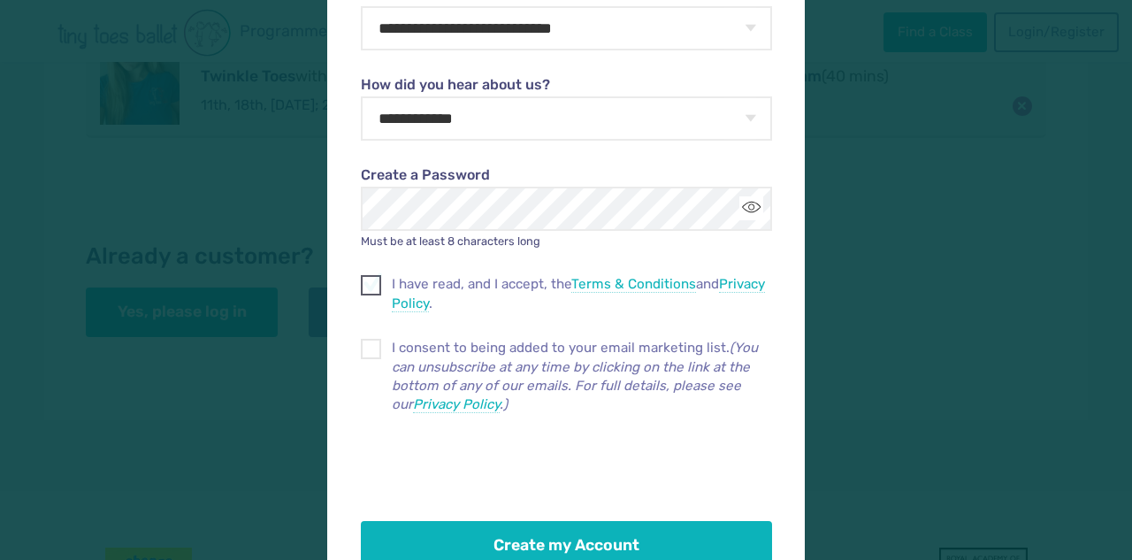
click at [372, 287] on span at bounding box center [372, 288] width 19 height 16
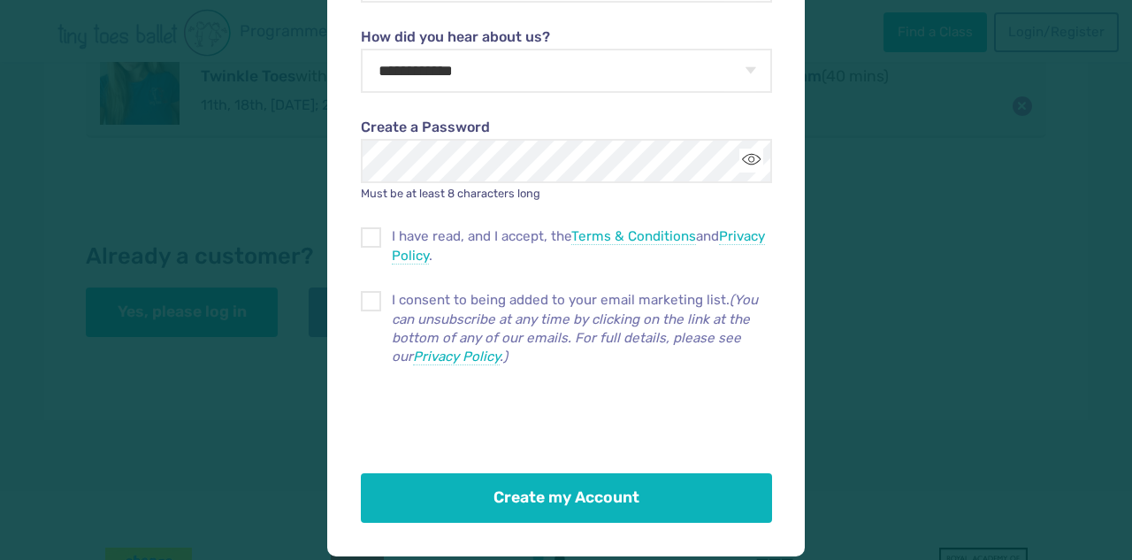
scroll to position [684, 0]
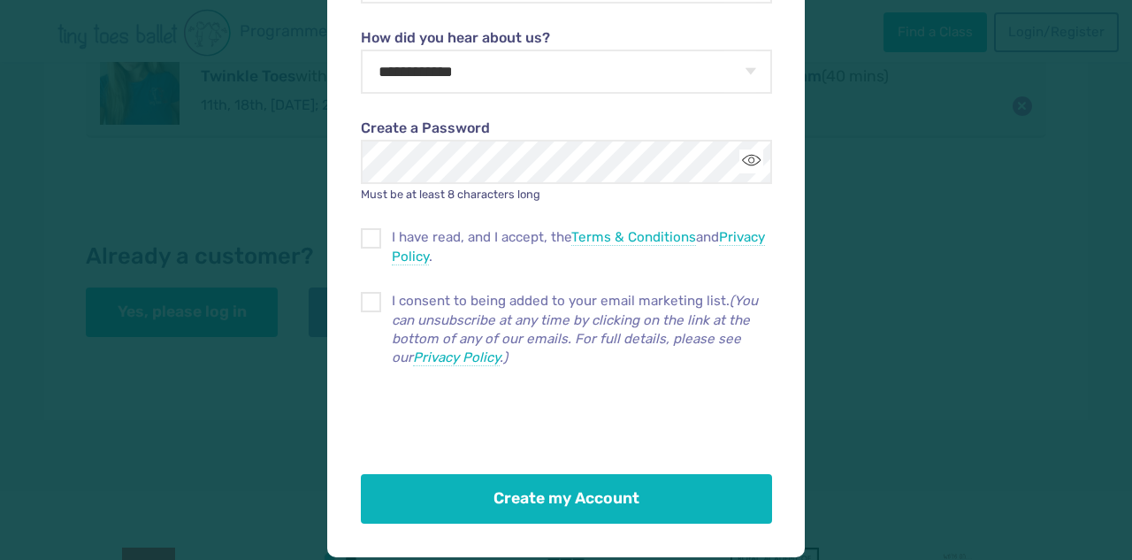
click at [633, 484] on button "Create my Account" at bounding box center [566, 499] width 410 height 50
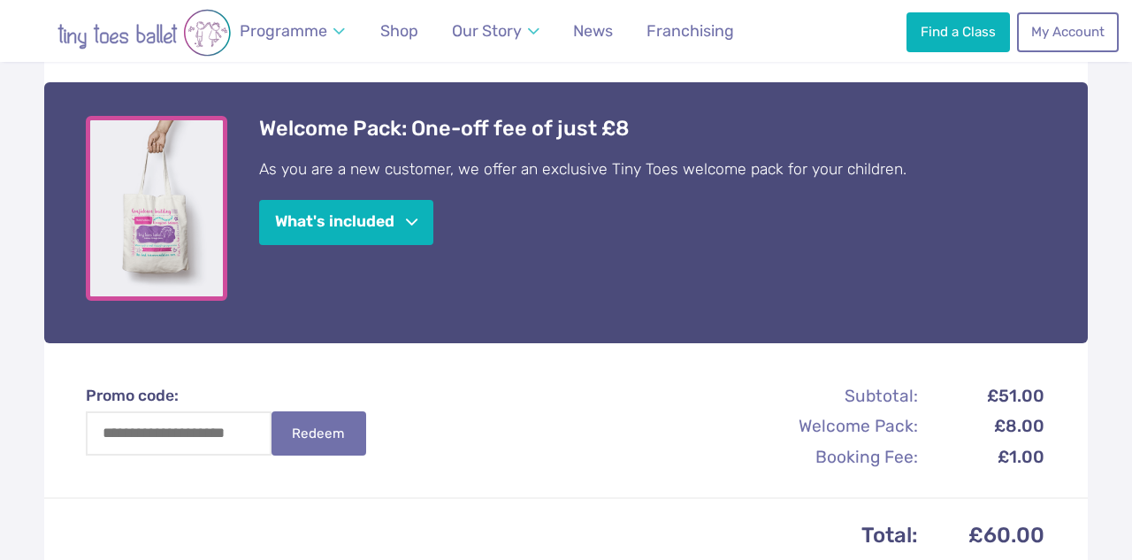
scroll to position [529, 0]
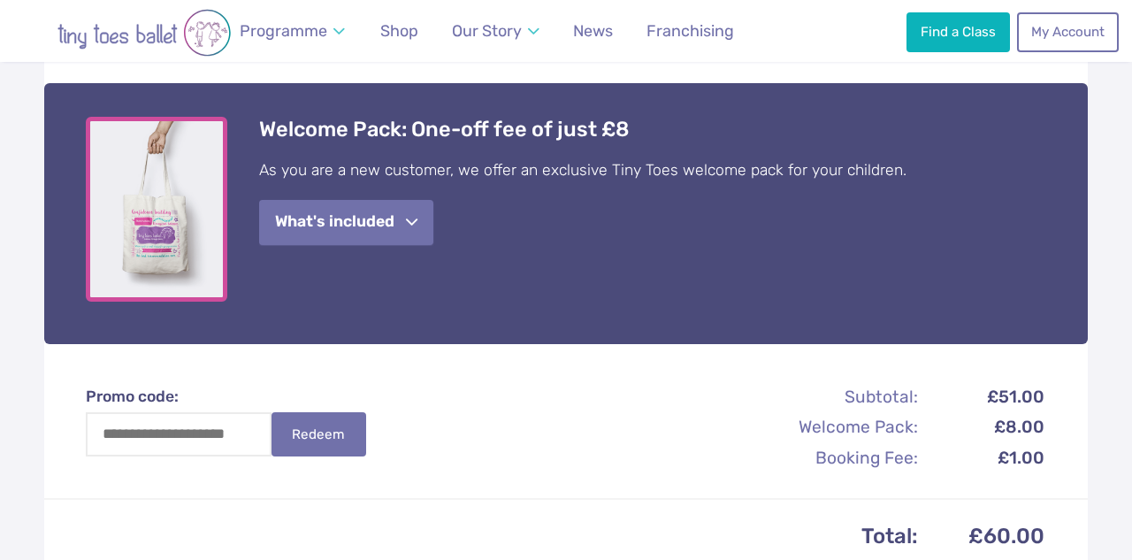
click at [414, 222] on span "button" at bounding box center [411, 222] width 11 height 13
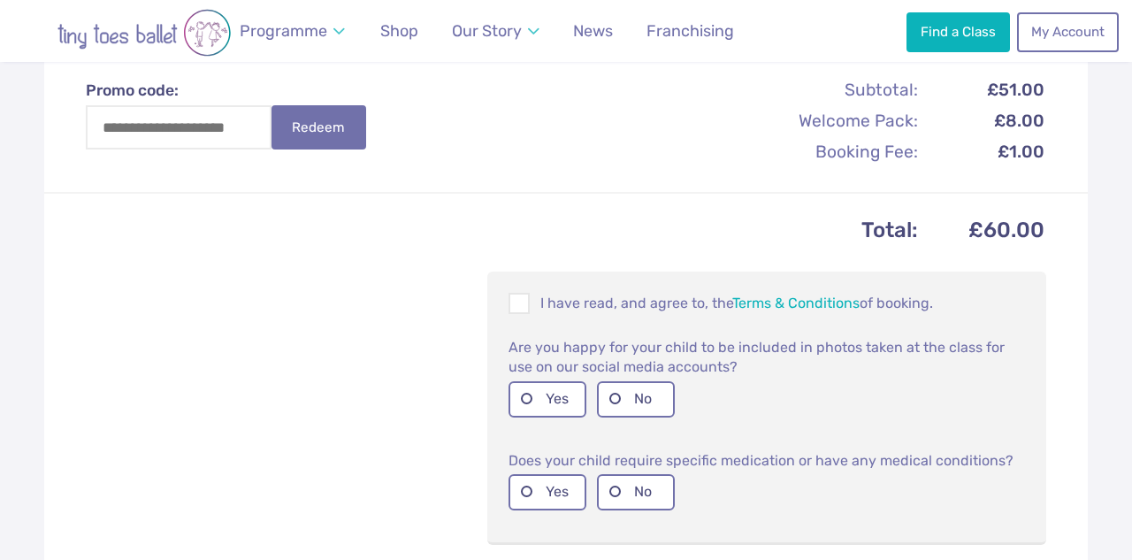
scroll to position [1195, 0]
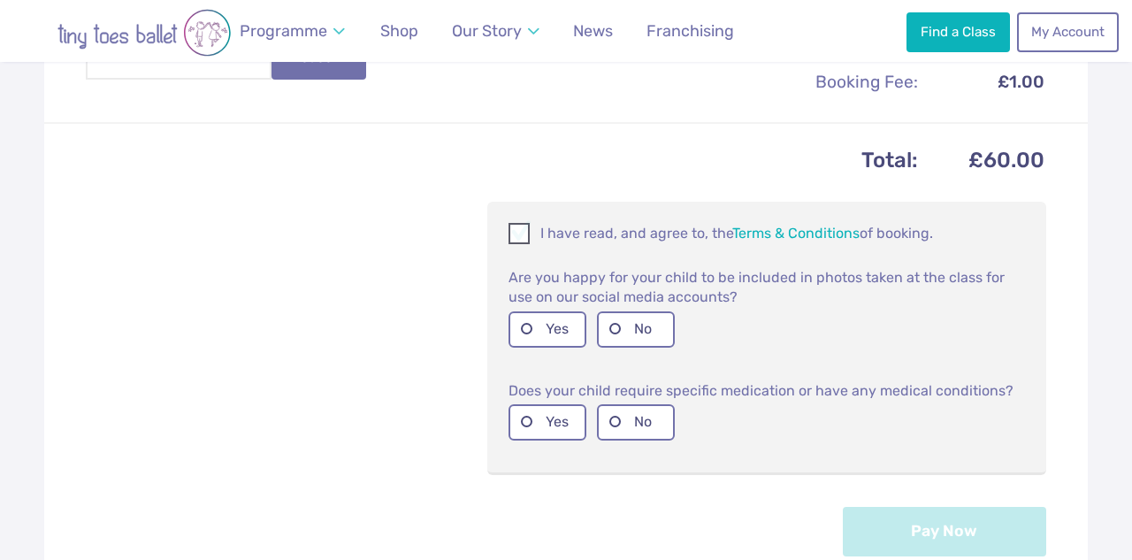
click at [518, 228] on span at bounding box center [519, 236] width 19 height 17
click at [612, 318] on label "No" at bounding box center [636, 329] width 78 height 36
click at [623, 416] on label "No" at bounding box center [636, 422] width 78 height 36
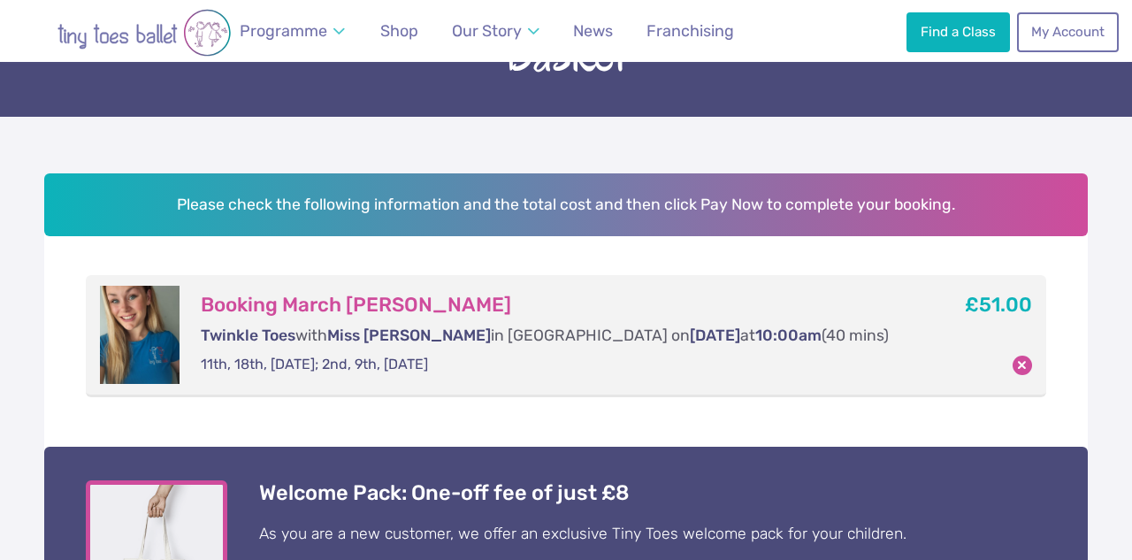
scroll to position [177, 0]
